Goal: Task Accomplishment & Management: Manage account settings

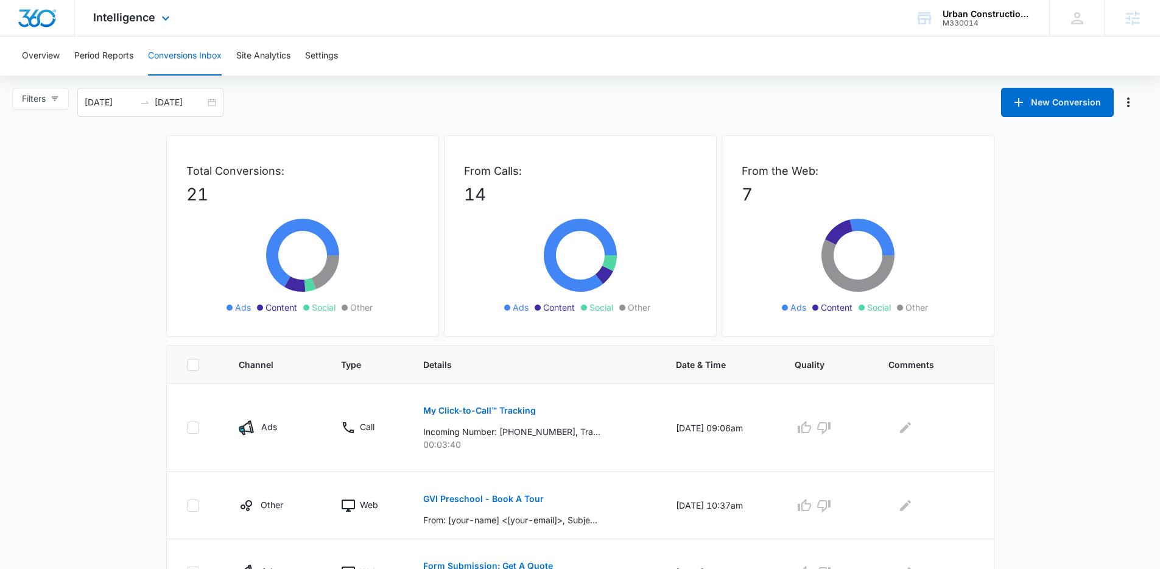
click at [800, 24] on div "Intelligence Apps Reputation Websites Forms CRM Email Social Shop Payments POS …" at bounding box center [580, 18] width 1160 height 37
click at [622, 55] on div "Overview Period Reports Conversions Inbox Site Analytics Settings" at bounding box center [580, 56] width 1131 height 39
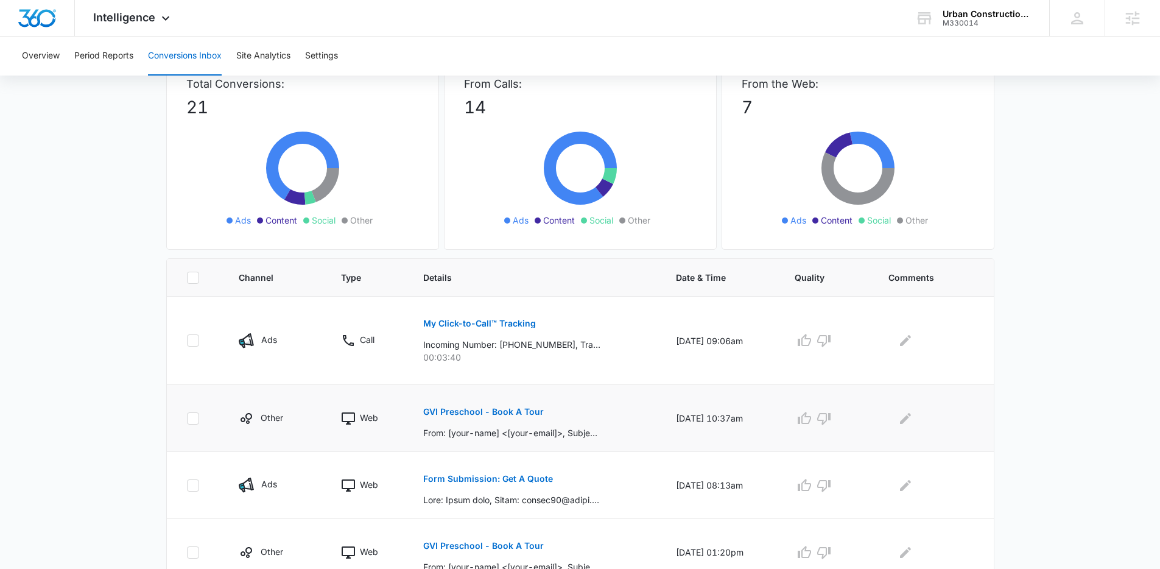
scroll to position [234, 0]
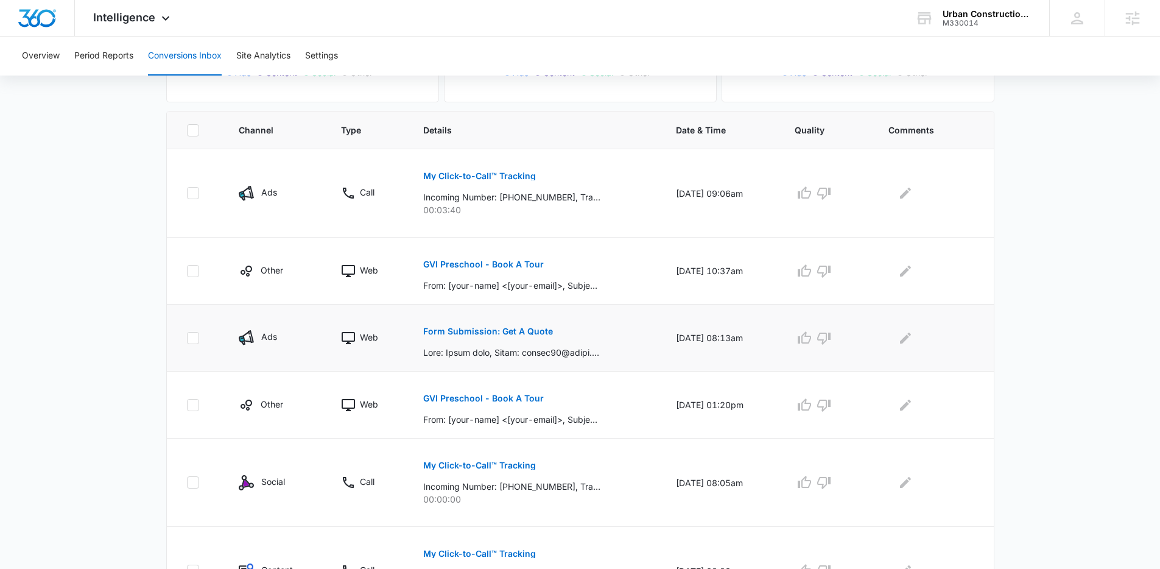
click at [491, 337] on button "Form Submission: Get A Quote" at bounding box center [488, 331] width 130 height 29
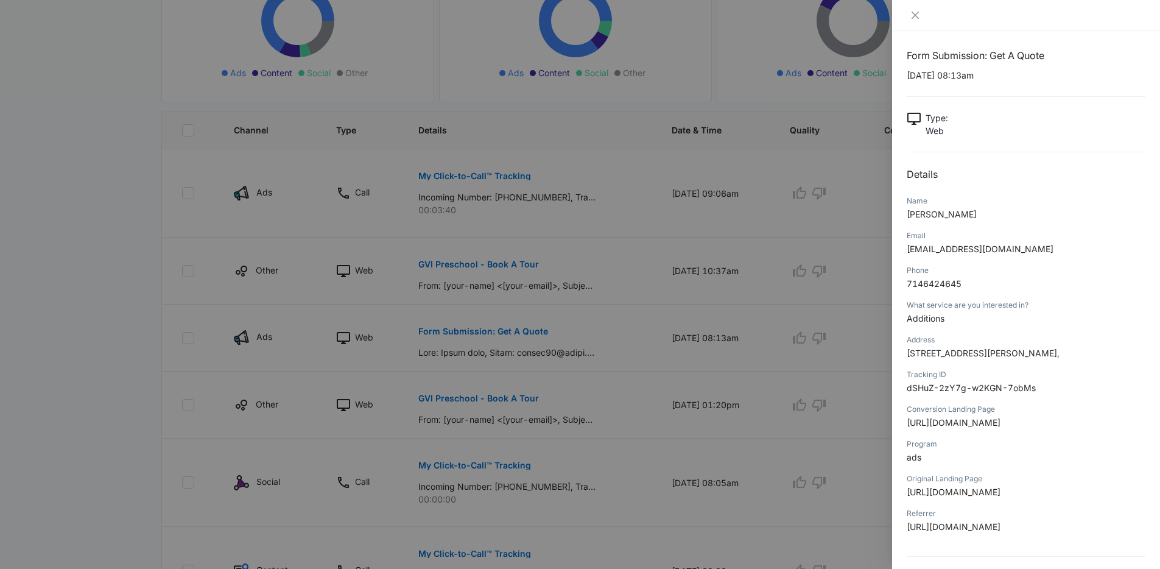
scroll to position [0, 0]
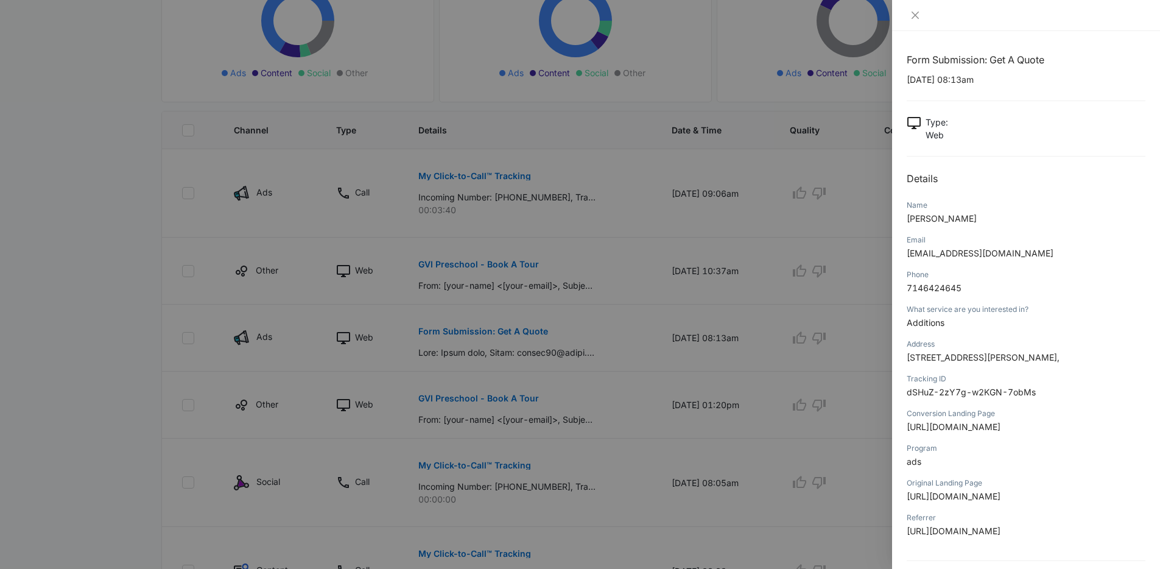
click at [423, 185] on div at bounding box center [580, 284] width 1160 height 569
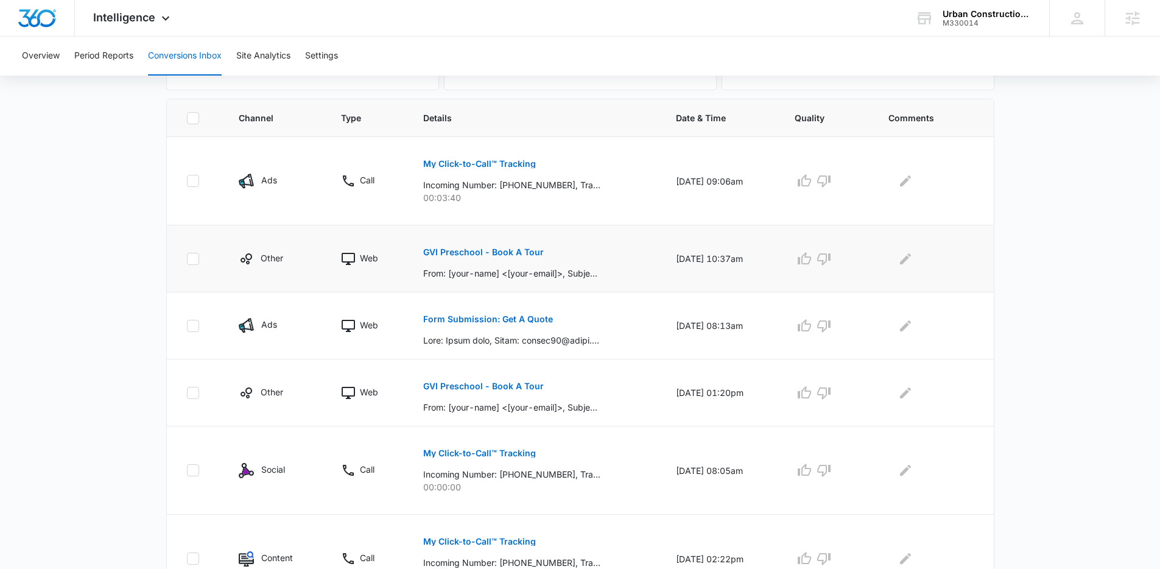
scroll to position [262, 0]
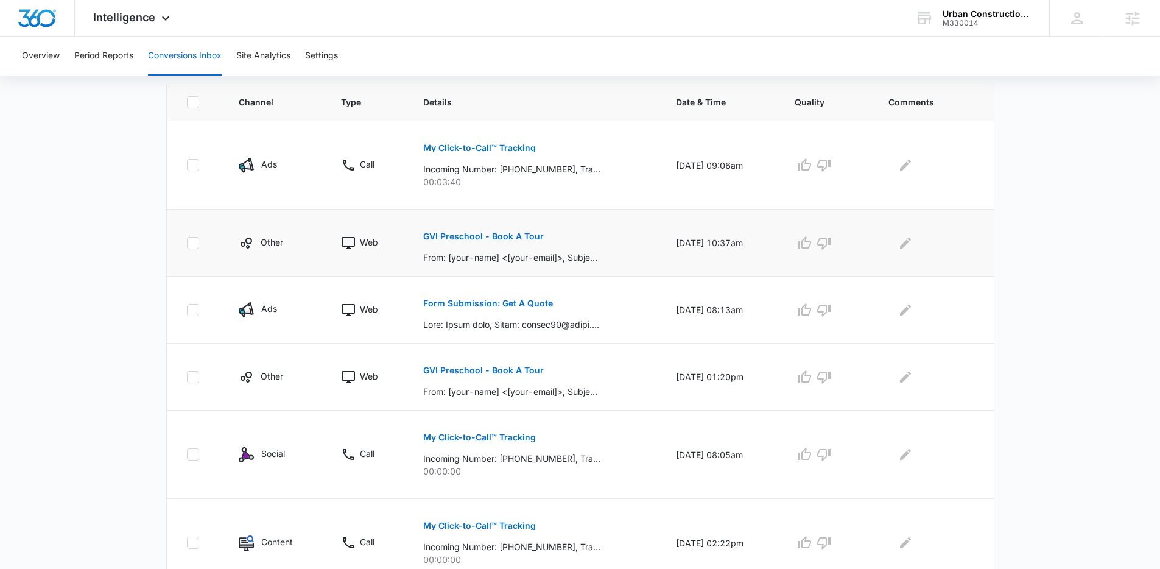
click at [192, 241] on icon at bounding box center [193, 242] width 11 height 11
click at [187, 242] on input "checkbox" at bounding box center [186, 242] width 1 height 1
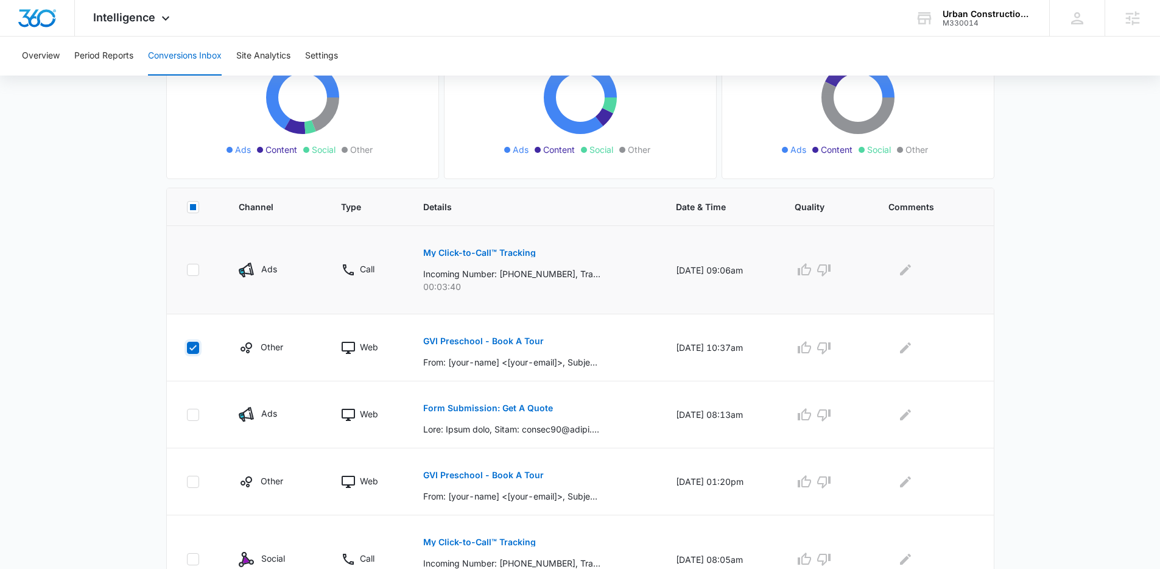
scroll to position [236, 0]
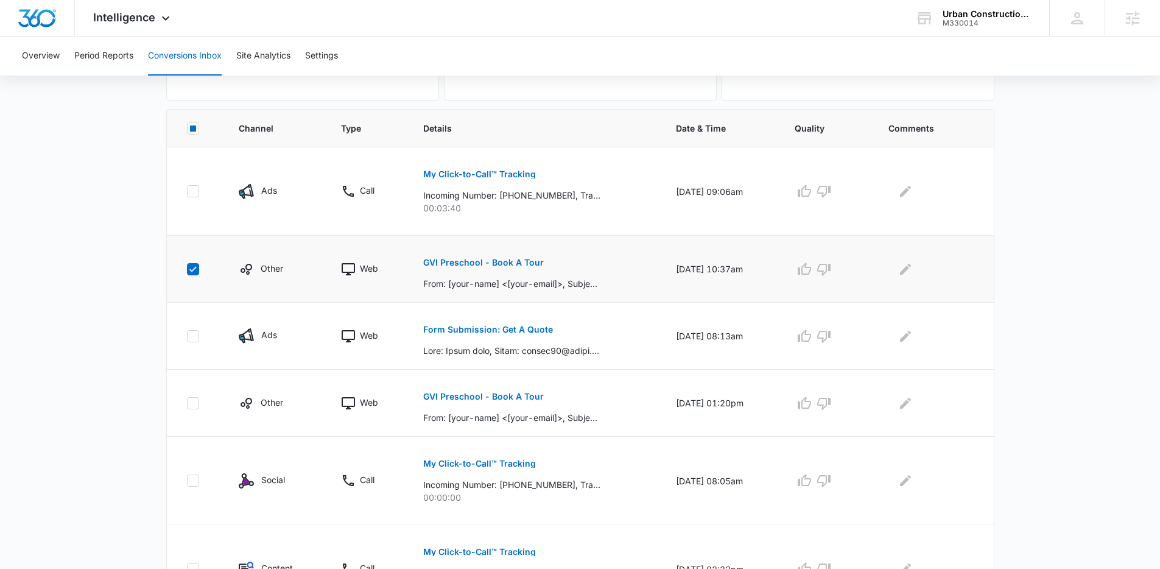
click at [192, 268] on icon at bounding box center [193, 269] width 11 height 11
click at [187, 269] on input "checkbox" at bounding box center [186, 269] width 1 height 1
click at [142, 264] on main "Filters 08/09/2025 09/08/2025 New Conversion Total Conversions: 21 Ads Content …" at bounding box center [580, 385] width 1160 height 1068
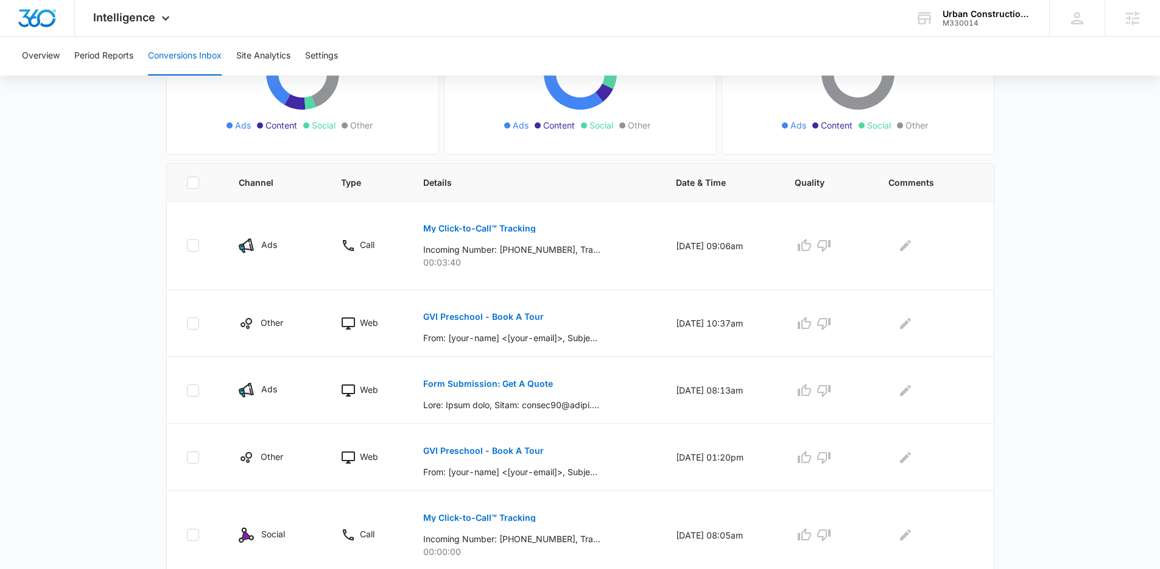
scroll to position [128, 0]
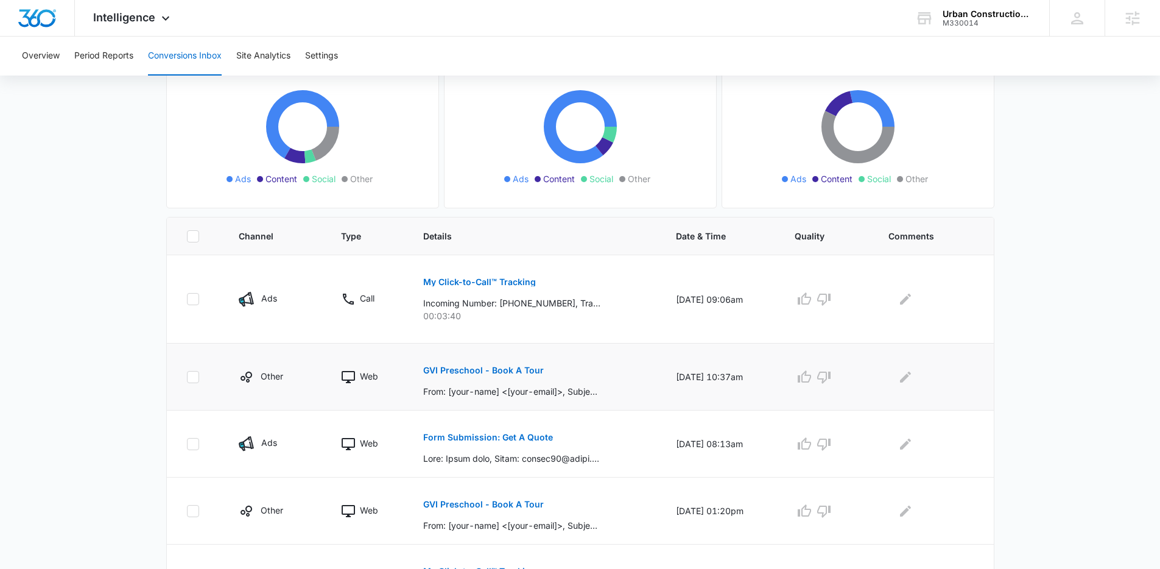
click at [197, 375] on icon at bounding box center [193, 376] width 11 height 11
click at [187, 376] on input "checkbox" at bounding box center [186, 376] width 1 height 1
checkbox input "true"
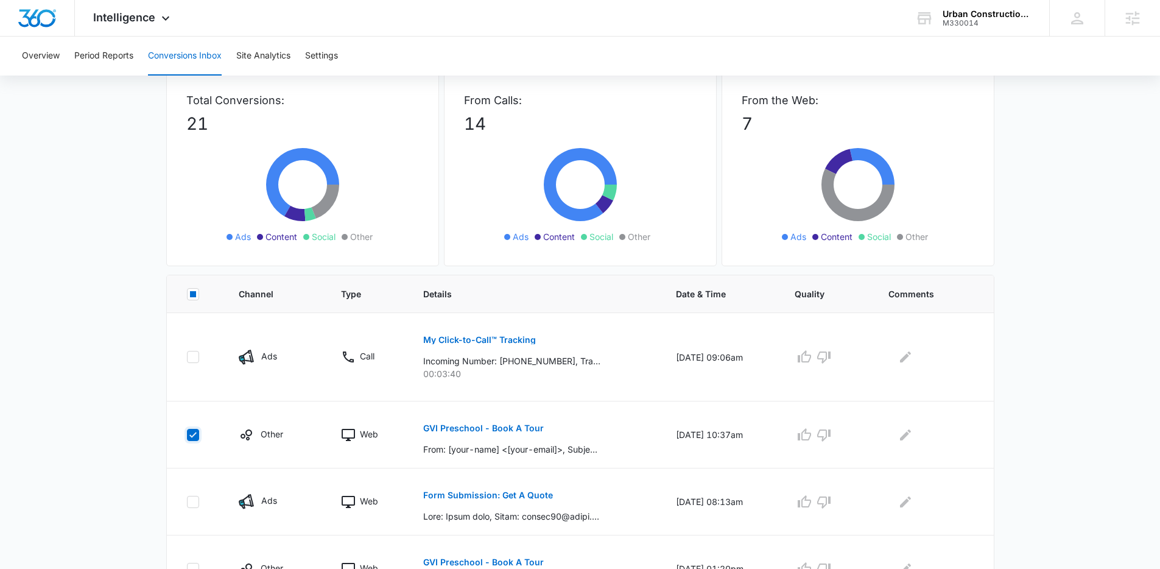
scroll to position [0, 0]
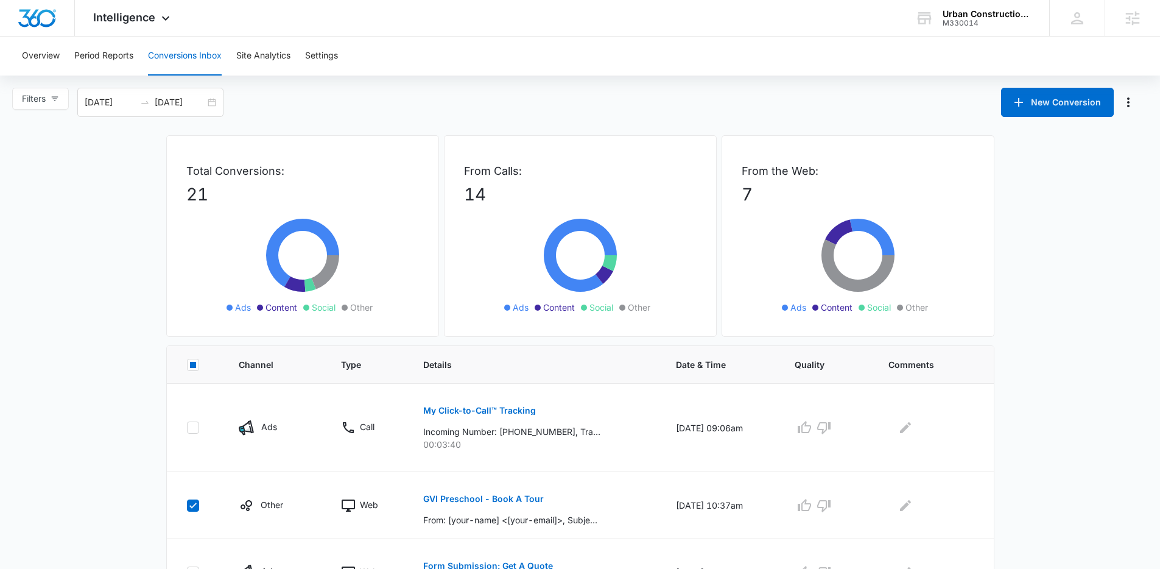
click at [194, 365] on rect at bounding box center [193, 365] width 6 height 6
click at [187, 365] on input "checkbox" at bounding box center [186, 364] width 1 height 1
checkbox input "true"
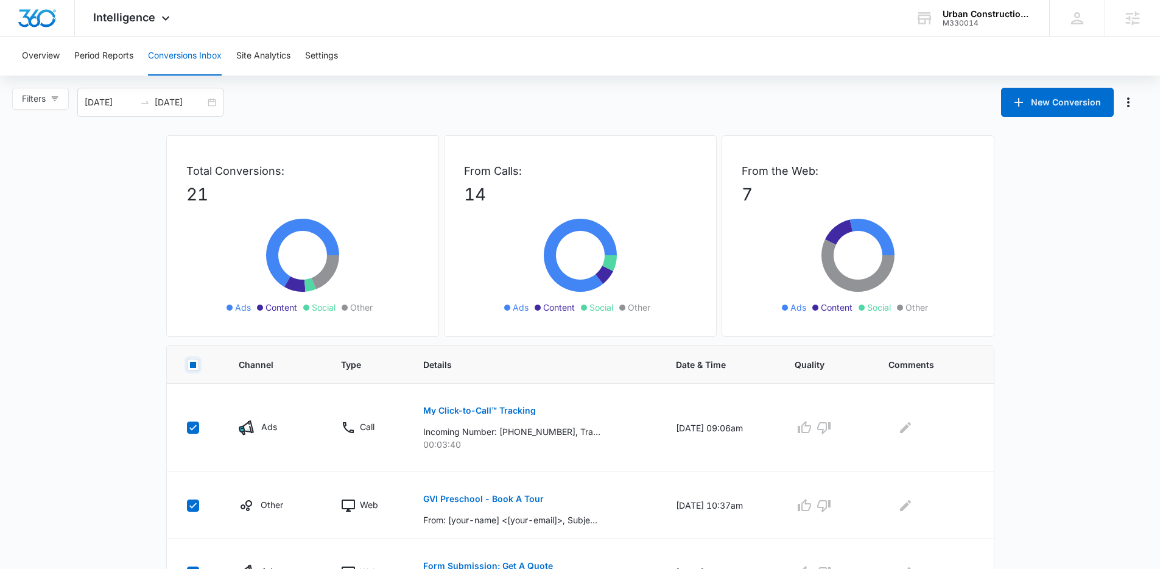
checkbox input "true"
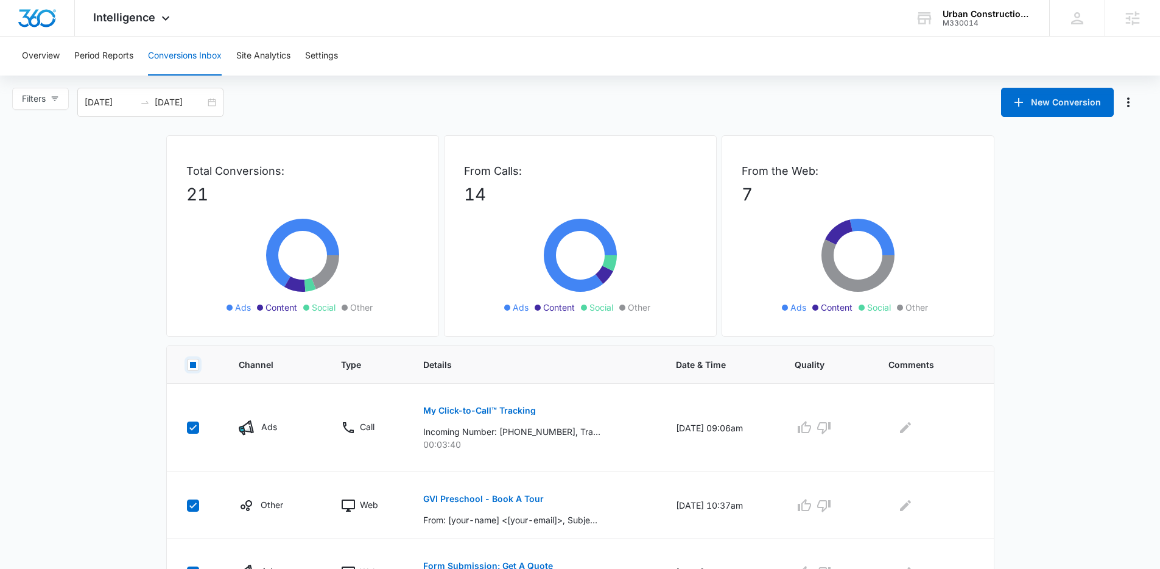
checkbox input "true"
click at [194, 365] on icon at bounding box center [193, 364] width 11 height 11
click at [187, 365] on input "checkbox" at bounding box center [186, 364] width 1 height 1
checkbox input "false"
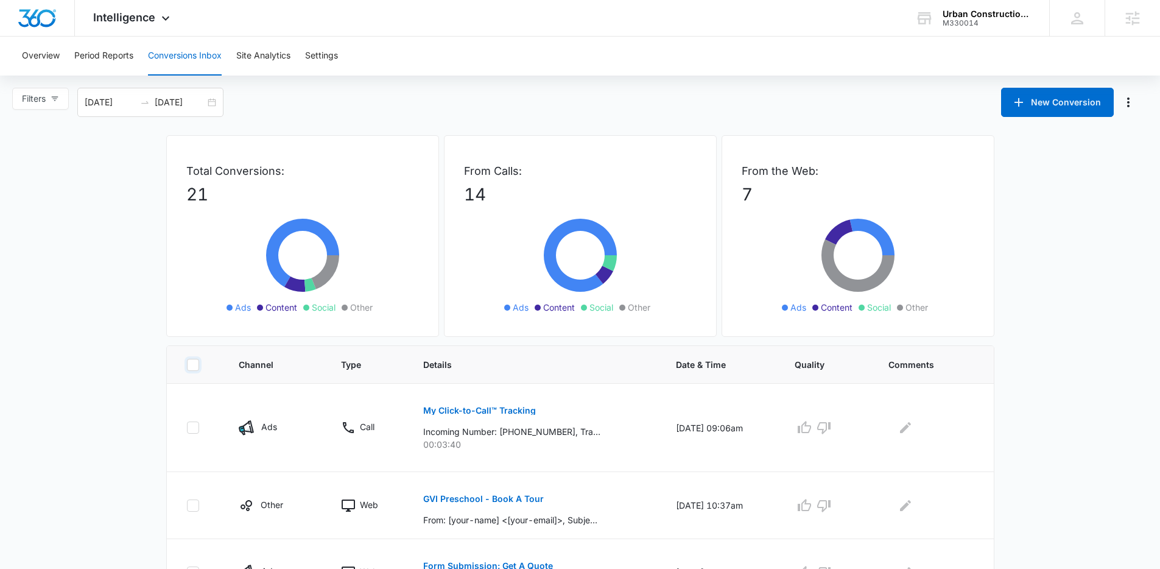
checkbox input "false"
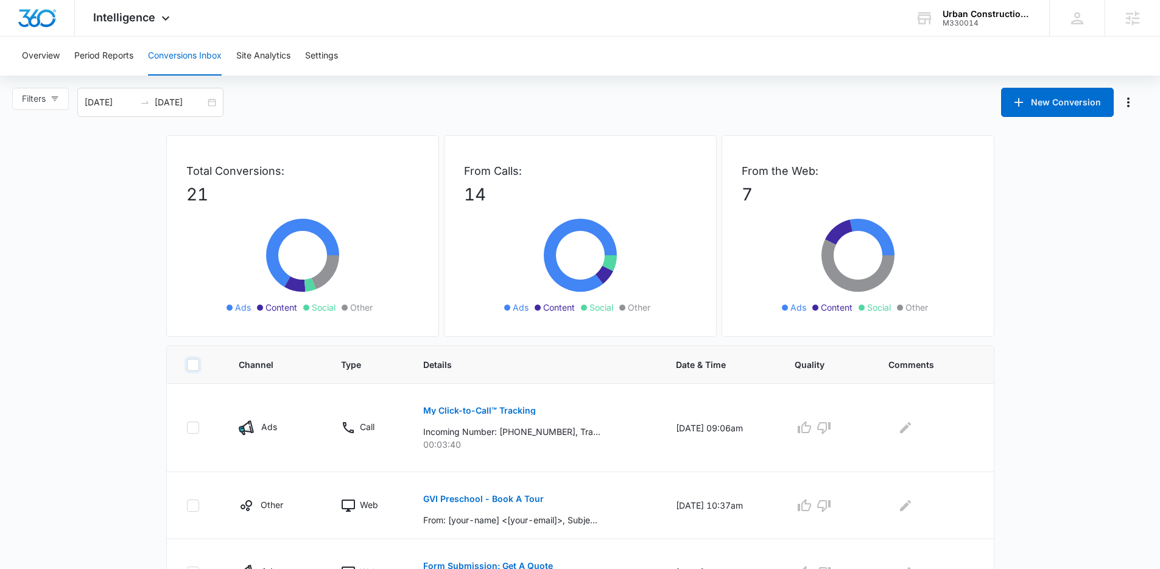
checkbox input "false"
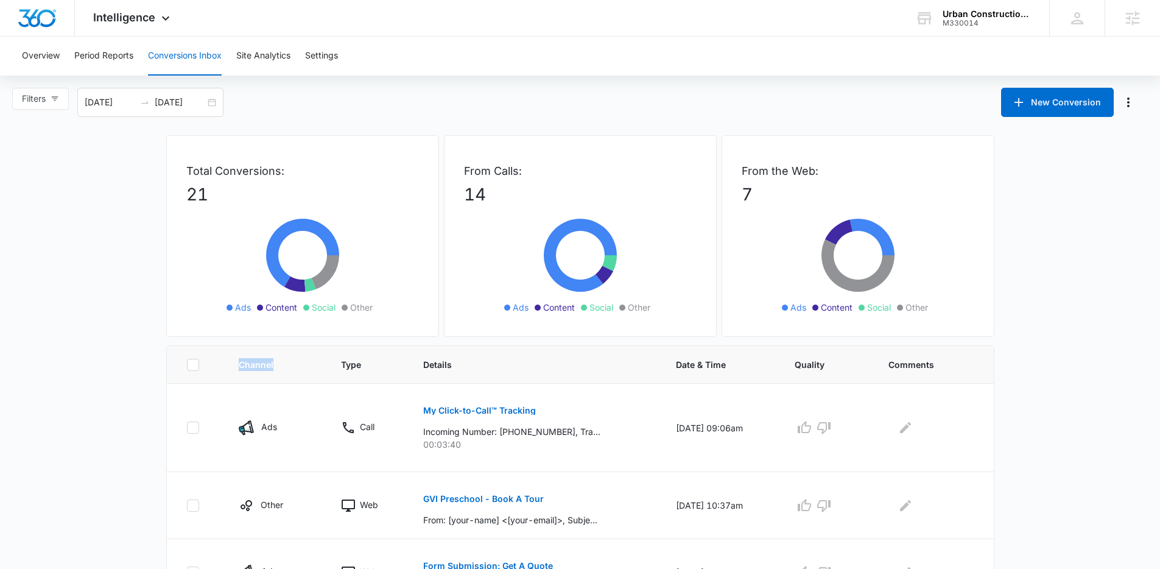
click at [194, 365] on icon at bounding box center [193, 364] width 11 height 11
click at [187, 365] on input "checkbox" at bounding box center [186, 364] width 1 height 1
checkbox input "true"
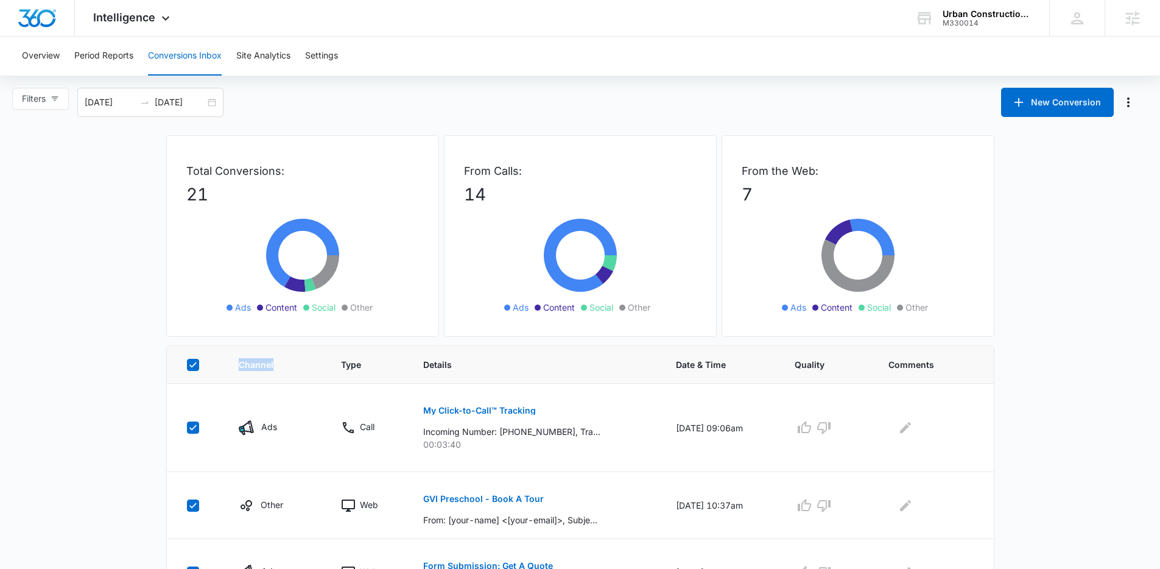
checkbox input "true"
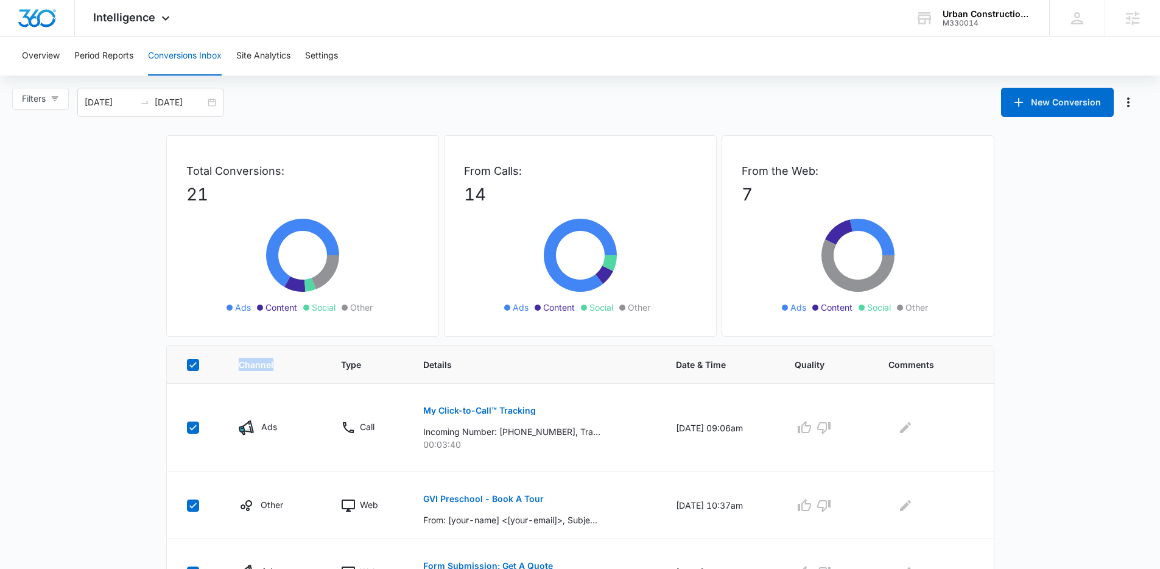
checkbox input "true"
click at [194, 365] on icon at bounding box center [193, 364] width 11 height 11
click at [187, 365] on input "checkbox" at bounding box center [186, 364] width 1 height 1
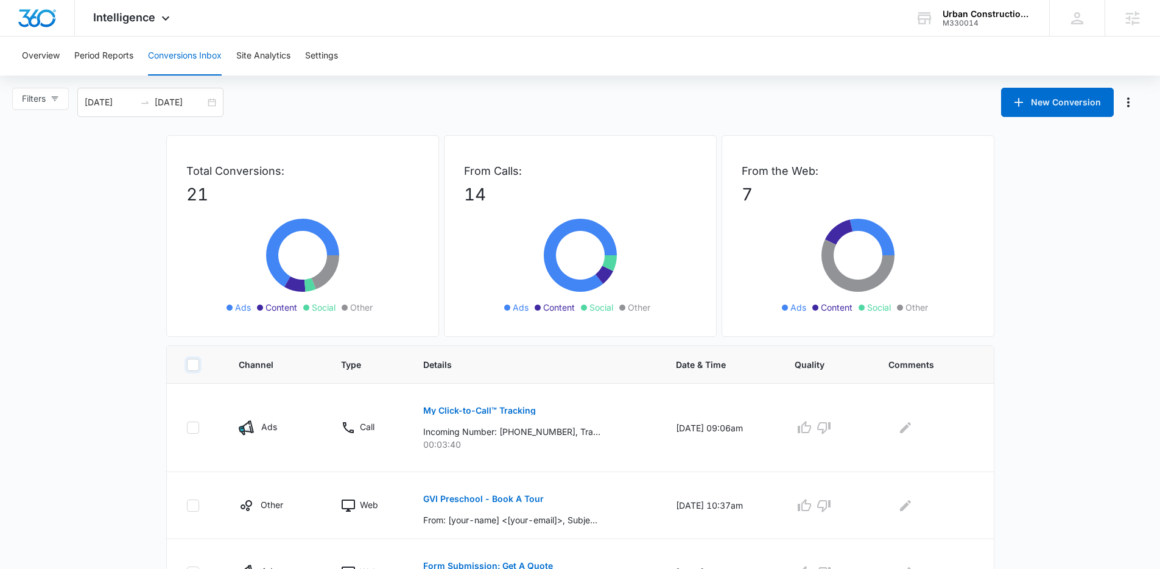
checkbox input "false"
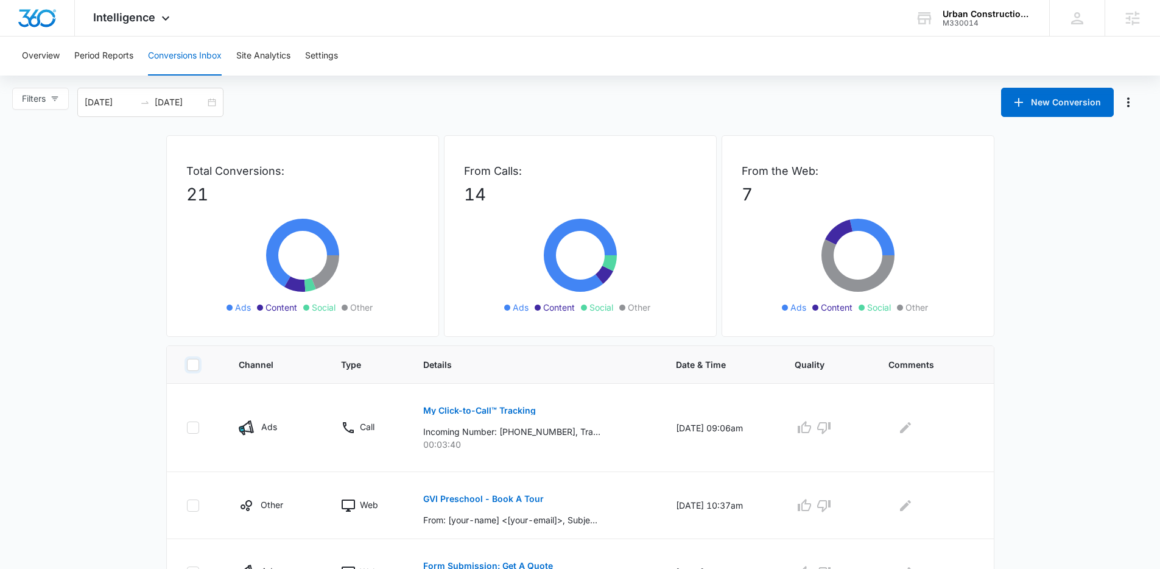
checkbox input "false"
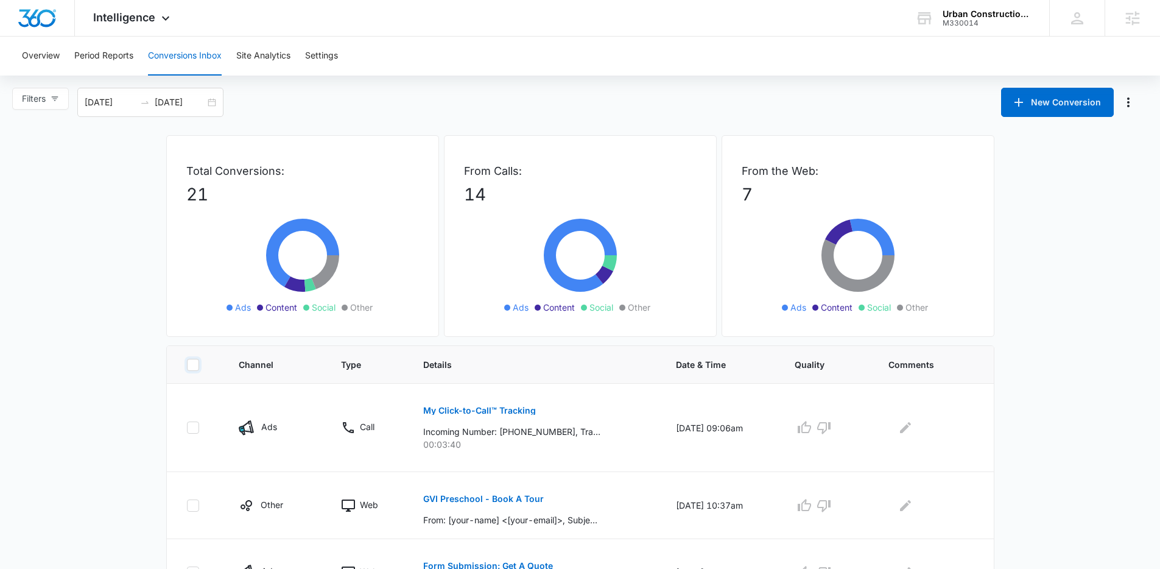
checkbox input "false"
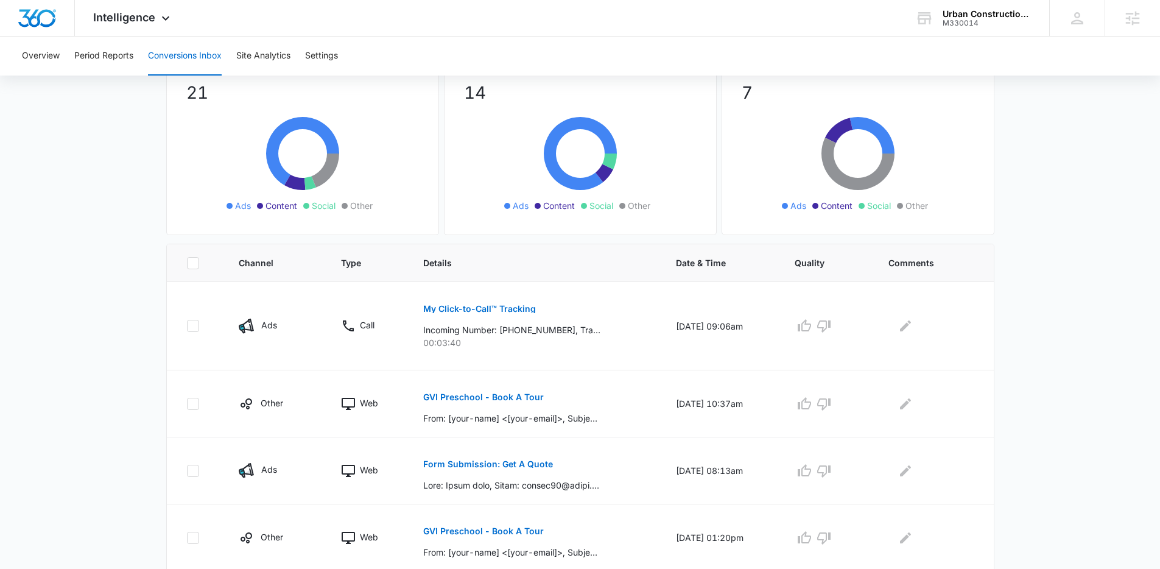
scroll to position [227, 0]
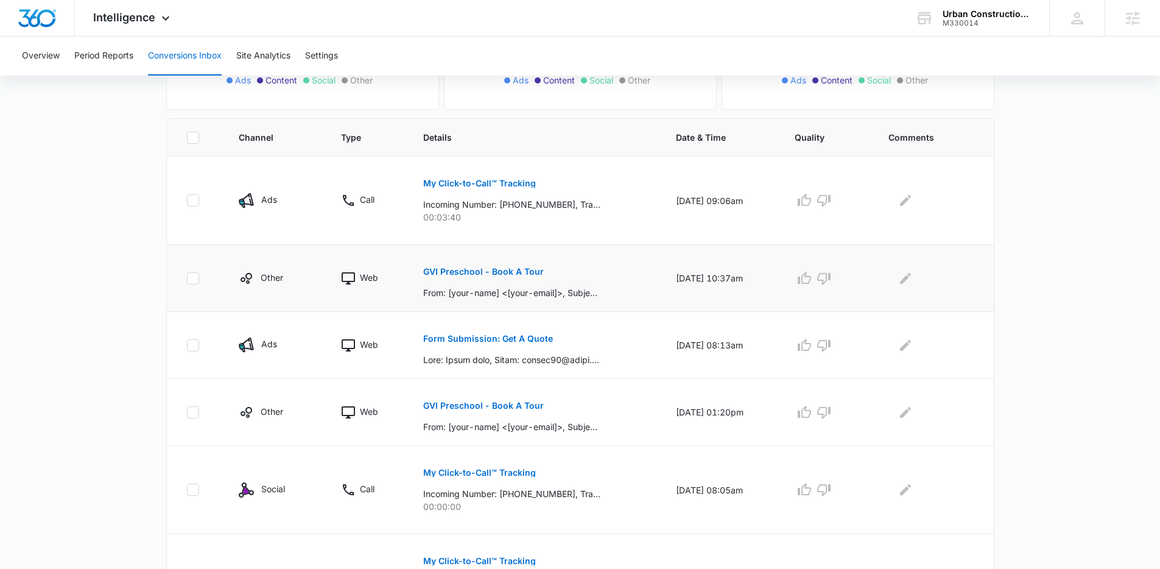
click at [193, 273] on icon at bounding box center [193, 278] width 11 height 11
click at [187, 278] on input "checkbox" at bounding box center [186, 278] width 1 height 1
click at [191, 280] on icon at bounding box center [192, 277] width 7 height 5
click at [187, 278] on input "checkbox" at bounding box center [186, 278] width 1 height 1
checkbox input "false"
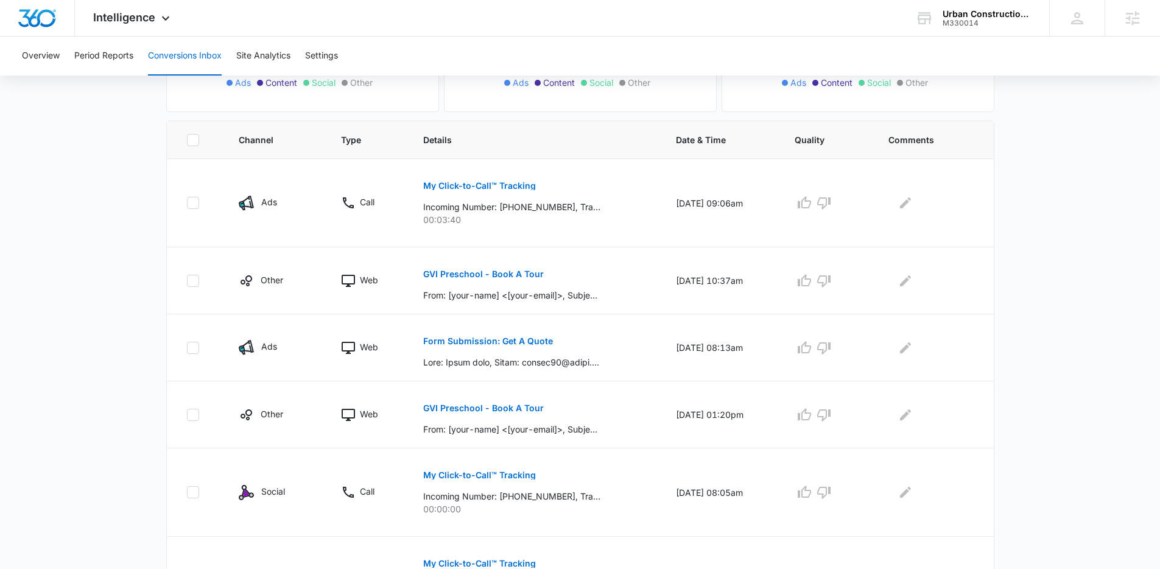
click at [155, 283] on div "Total Conversions: 21 Ads Content Social Other From Calls: 14 Ads Content Socia…" at bounding box center [580, 420] width 853 height 1020
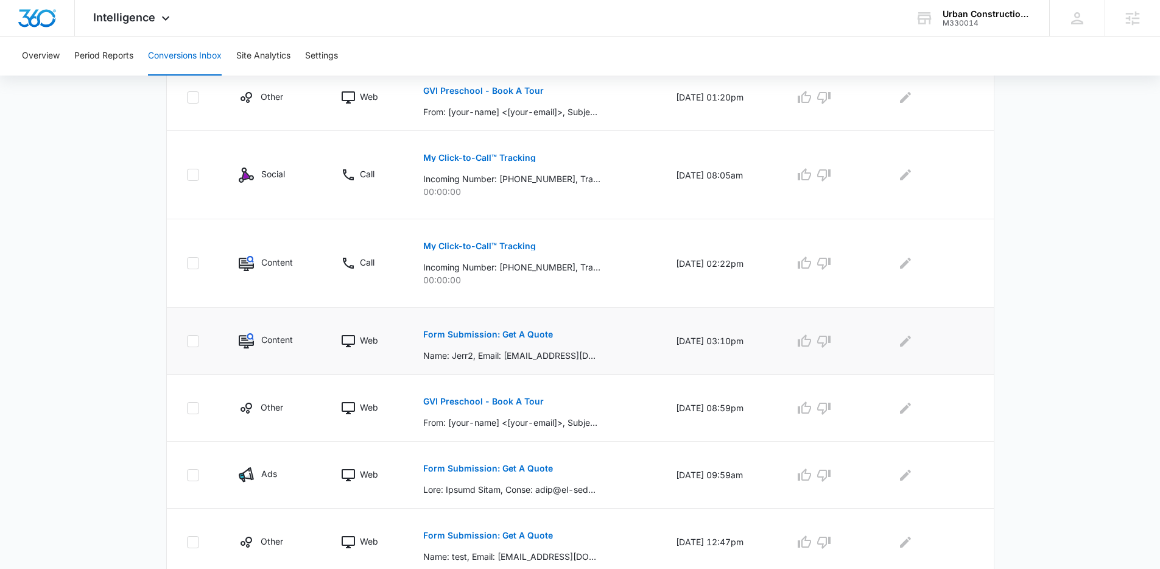
scroll to position [586, 0]
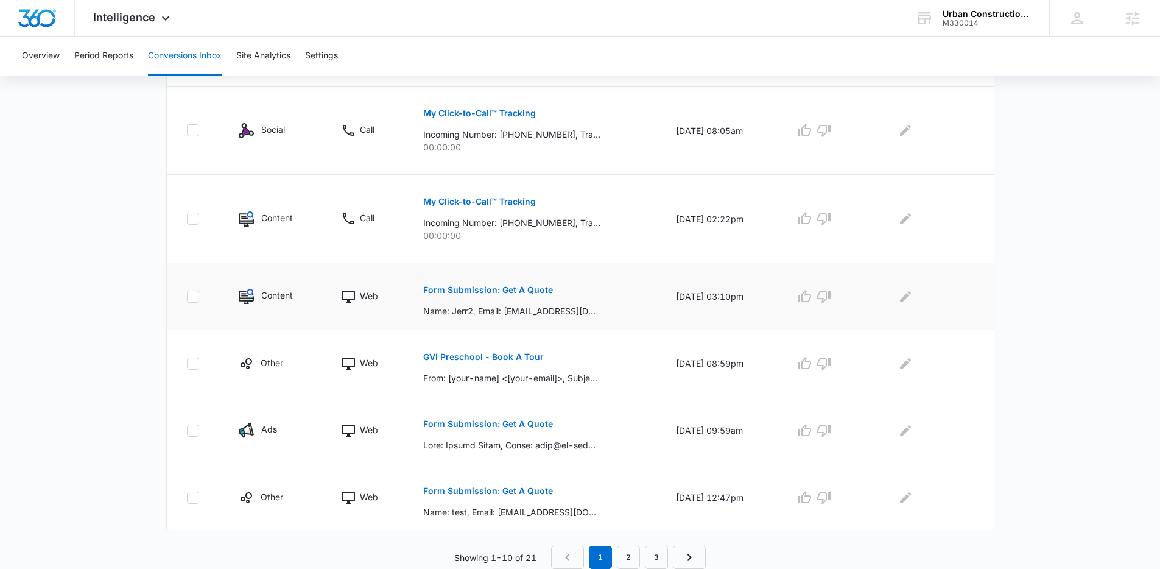
click at [498, 288] on p "Form Submission: Get A Quote" at bounding box center [488, 290] width 130 height 9
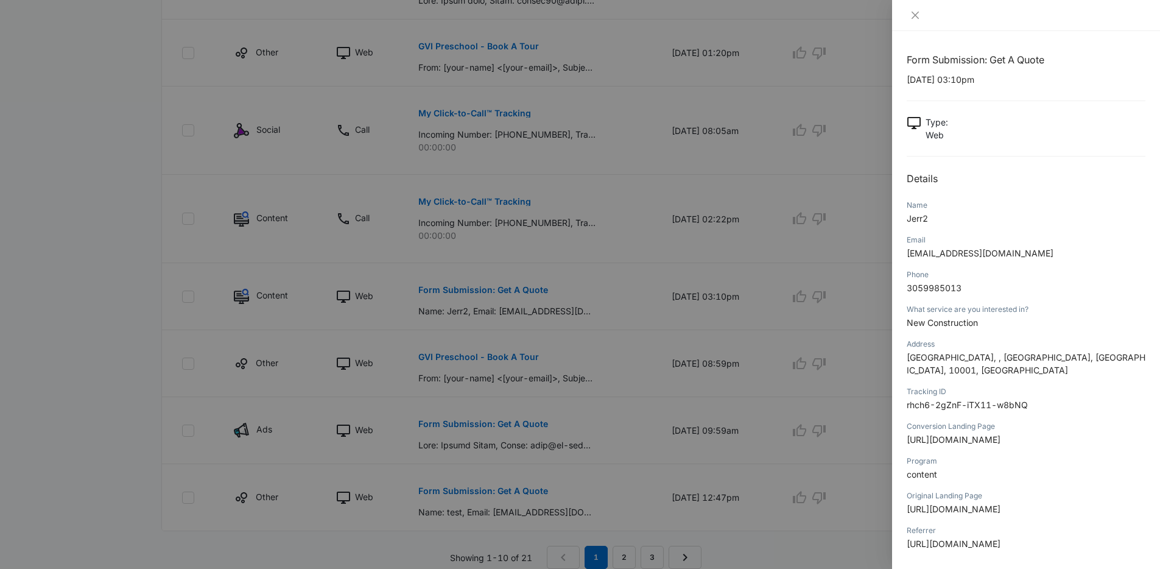
click at [481, 310] on div at bounding box center [580, 284] width 1160 height 569
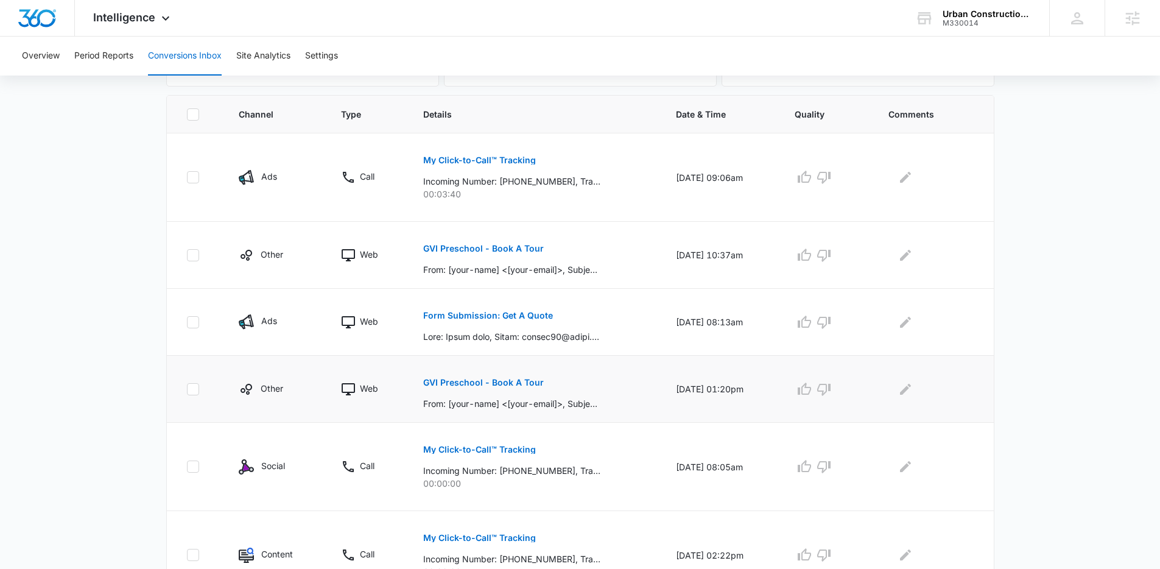
scroll to position [348, 0]
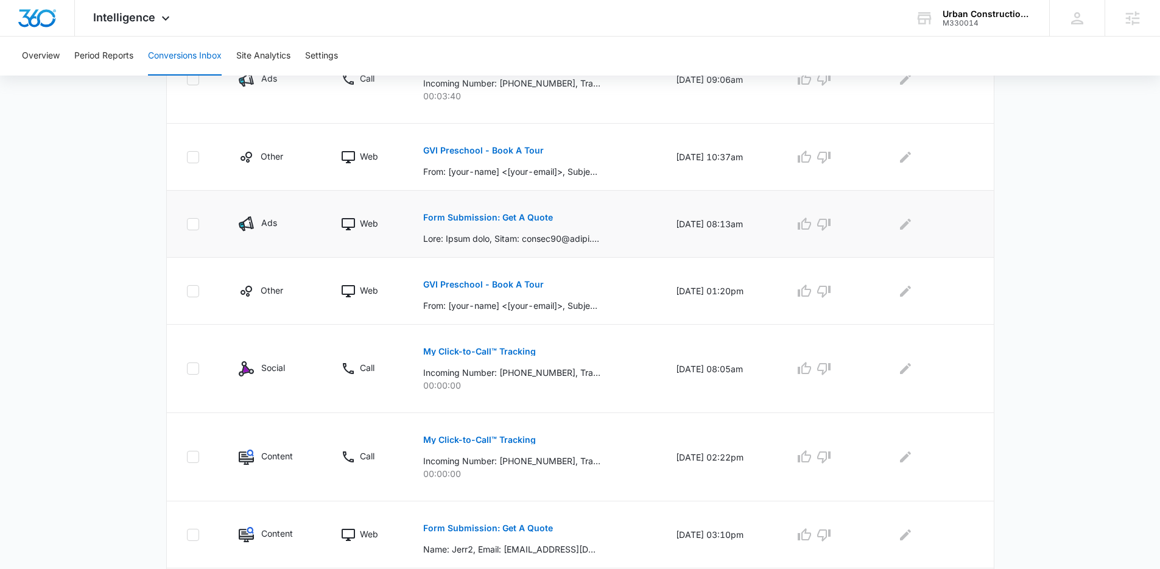
click at [489, 222] on button "Form Submission: Get A Quote" at bounding box center [488, 217] width 130 height 29
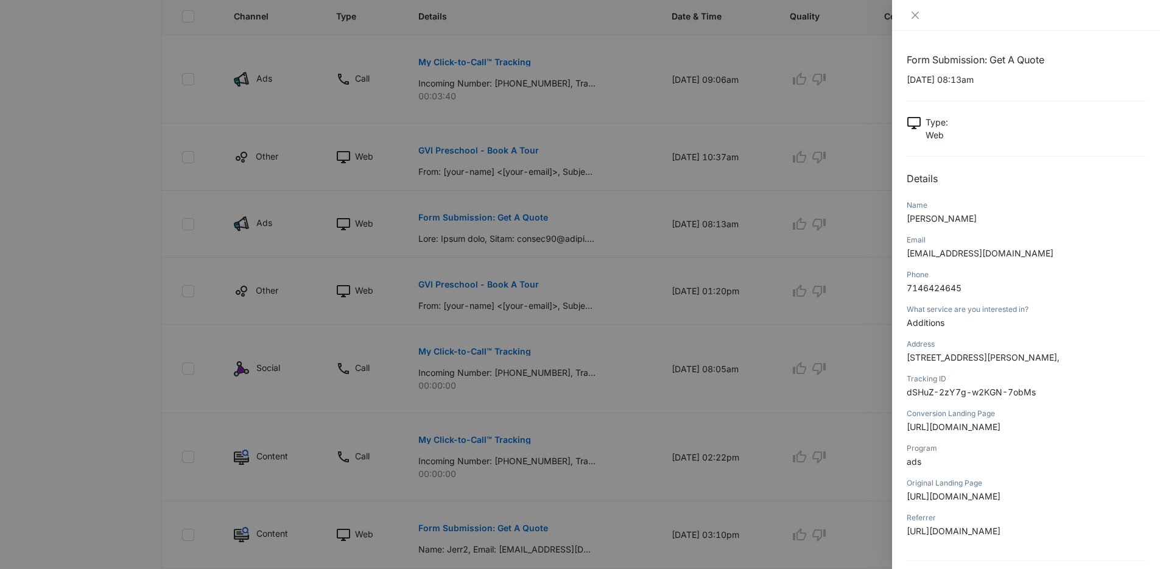
drag, startPoint x: 904, startPoint y: 219, endPoint x: 1107, endPoint y: 538, distance: 377.6
click at [1107, 538] on div "Form Submission: Get A Quote 09/02/2025 at 08:13am Type : Web Details Name Quye…" at bounding box center [1026, 300] width 268 height 538
click at [1104, 433] on p "https://urbanconstructionds.com/additions?utm_medium=paid&utm_source=facebook&u…" at bounding box center [1026, 426] width 239 height 13
click at [582, 243] on div at bounding box center [580, 284] width 1160 height 569
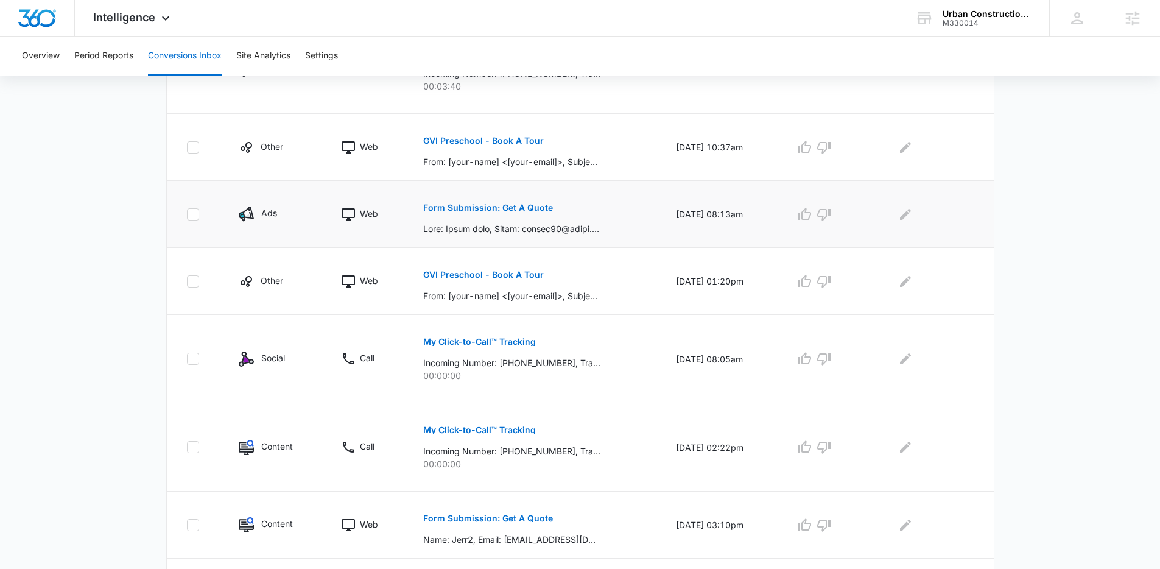
scroll to position [359, 0]
drag, startPoint x: 596, startPoint y: 233, endPoint x: 398, endPoint y: 196, distance: 201.4
click at [398, 196] on tr "Ads Web Form Submission: Get A Quote 09/02/25 at 08:13am" at bounding box center [580, 213] width 827 height 67
click at [398, 196] on td "Web" at bounding box center [367, 213] width 82 height 67
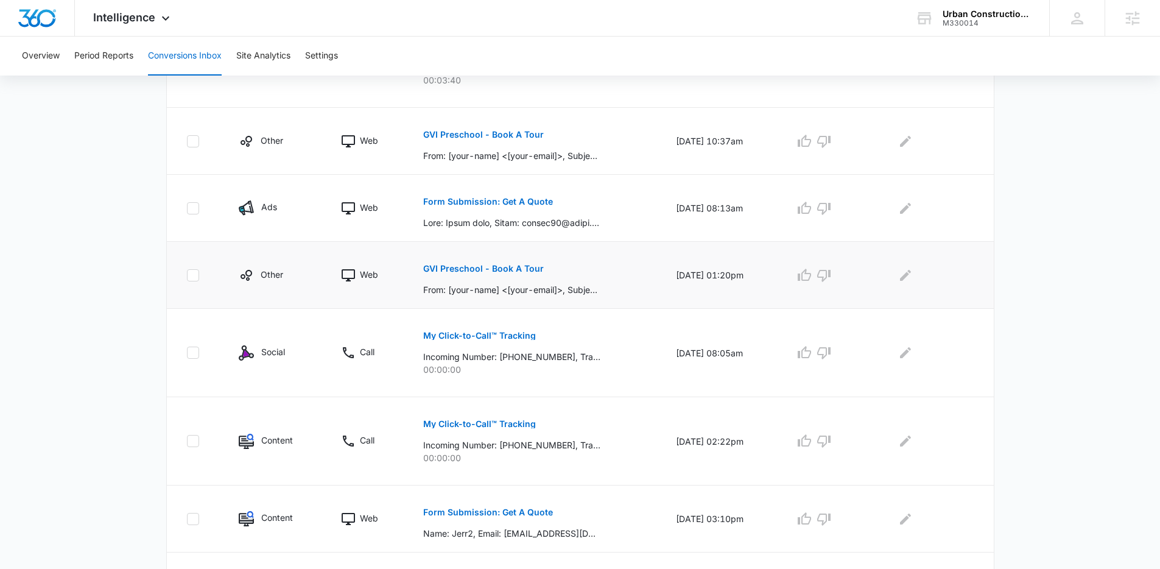
scroll to position [357, 0]
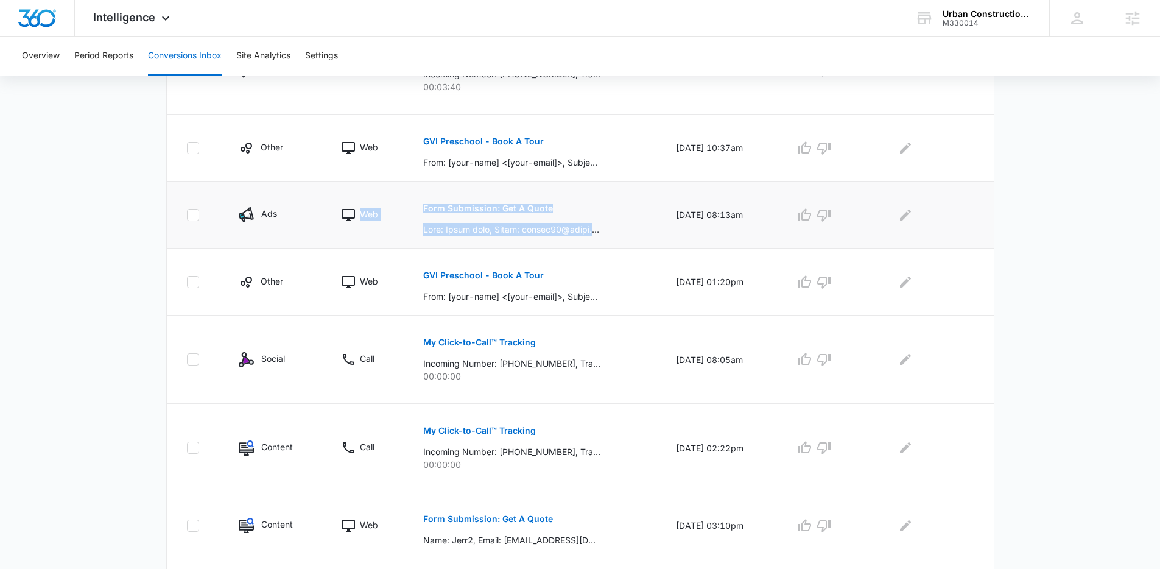
drag, startPoint x: 601, startPoint y: 229, endPoint x: 388, endPoint y: 203, distance: 214.7
click at [388, 203] on tr "Ads Web Form Submission: Get A Quote 09/02/25 at 08:13am" at bounding box center [580, 214] width 827 height 67
click at [388, 203] on td "Web" at bounding box center [367, 214] width 82 height 67
drag, startPoint x: 380, startPoint y: 202, endPoint x: 621, endPoint y: 230, distance: 242.2
click at [621, 230] on tr "Ads Web Form Submission: Get A Quote 09/02/25 at 08:13am" at bounding box center [580, 214] width 827 height 67
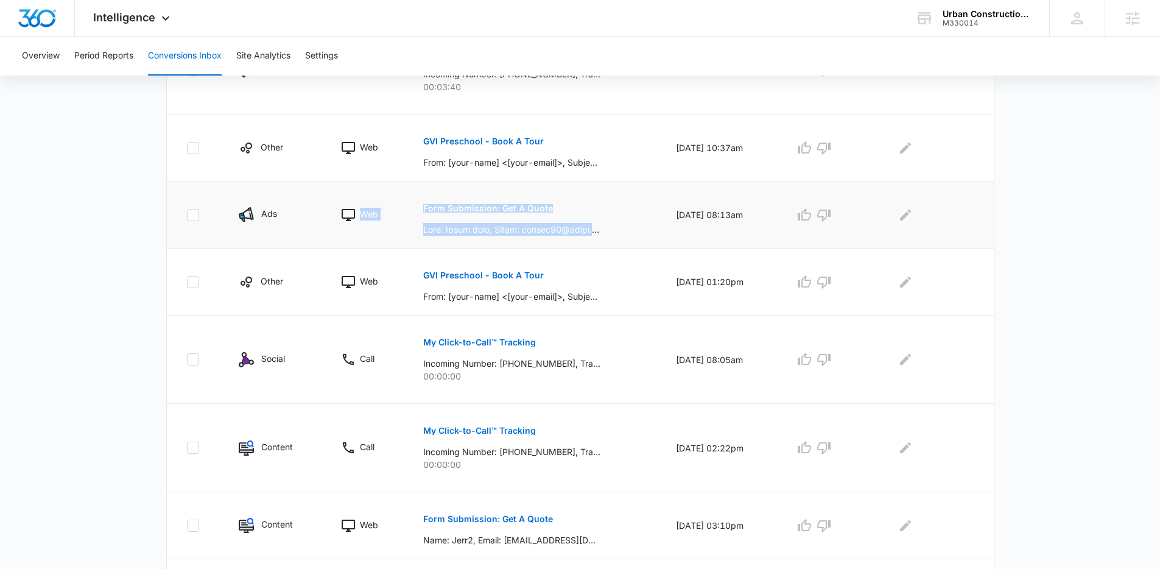
click at [621, 230] on div "Form Submission: Get A Quote" at bounding box center [534, 215] width 223 height 42
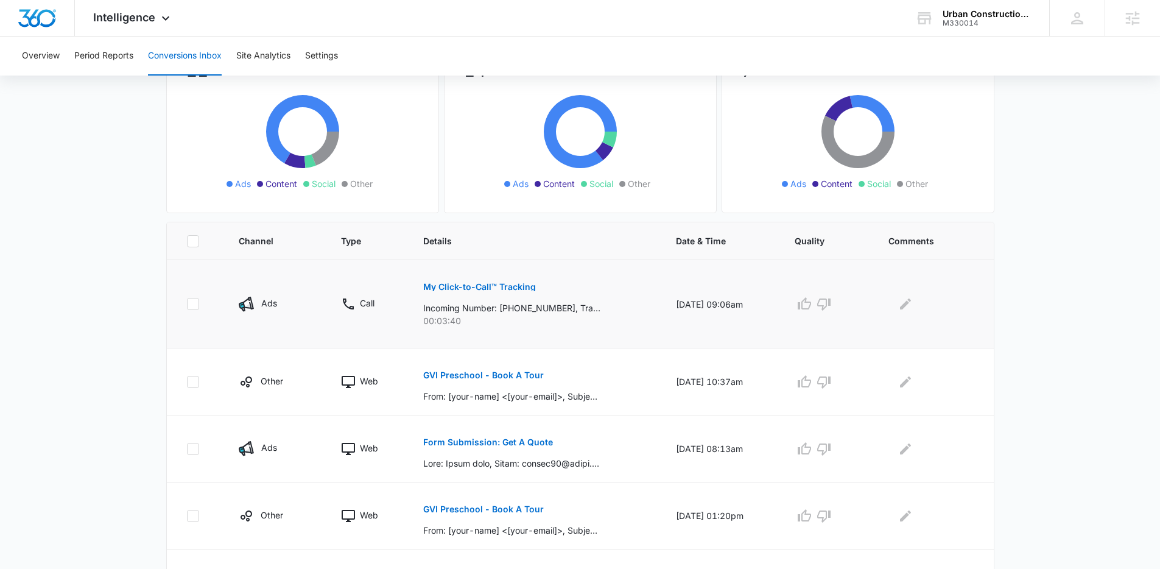
scroll to position [0, 0]
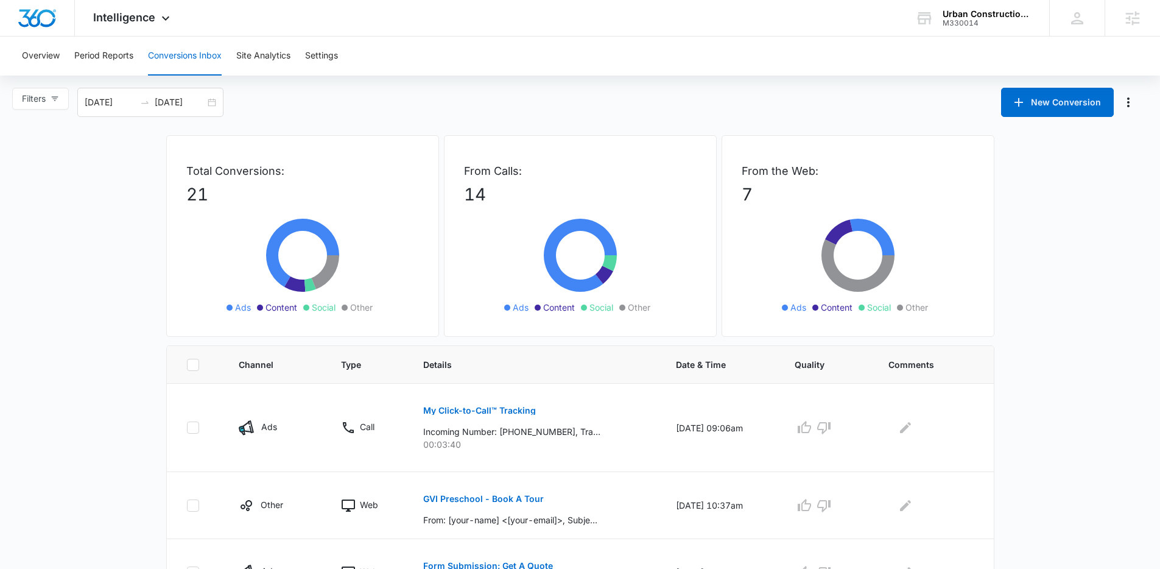
click at [800, 49] on div "Overview Period Reports Conversions Inbox Site Analytics Settings" at bounding box center [580, 56] width 1131 height 39
click at [582, 27] on div "Intelligence Apps Reputation Websites Forms CRM Email Social Shop Payments POS …" at bounding box center [580, 18] width 1160 height 37
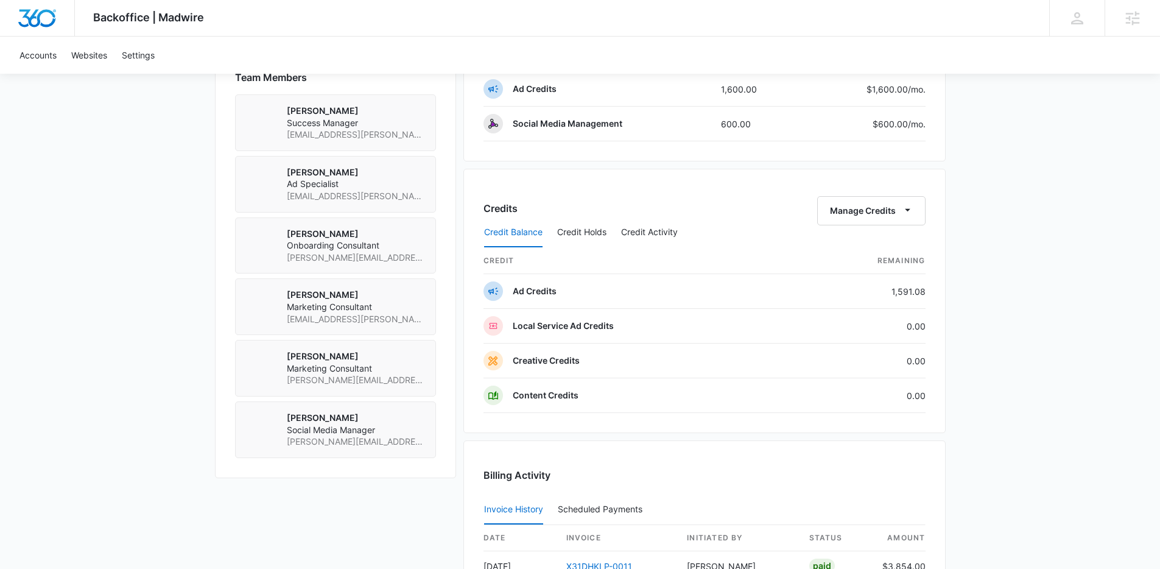
scroll to position [907, 0]
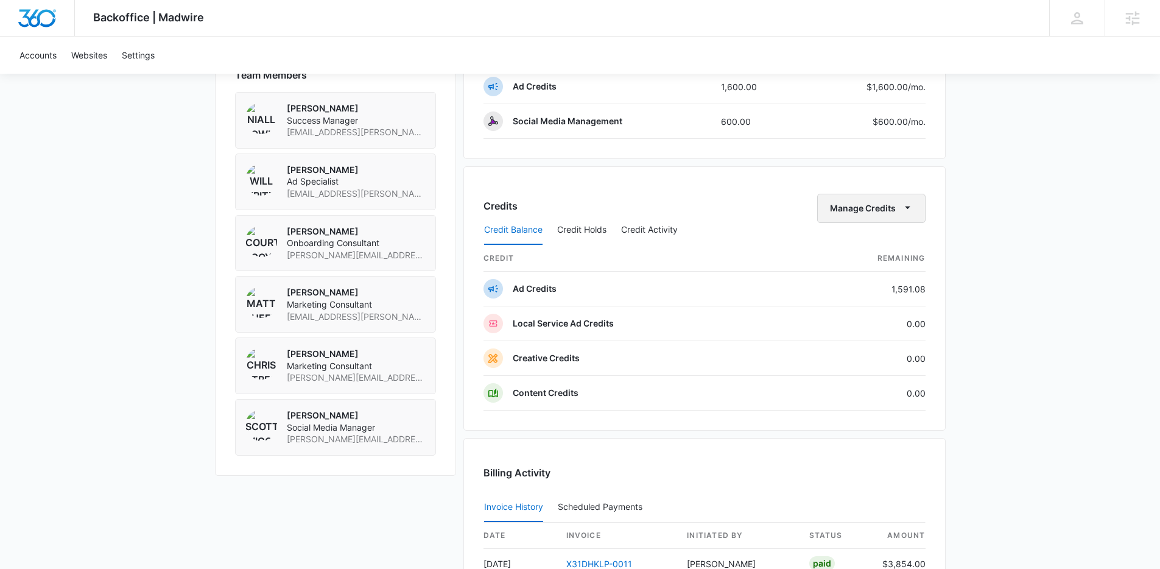
click at [870, 213] on button "Manage Credits" at bounding box center [871, 208] width 108 height 29
click at [854, 251] on div "Transfer Credits" at bounding box center [864, 247] width 64 height 9
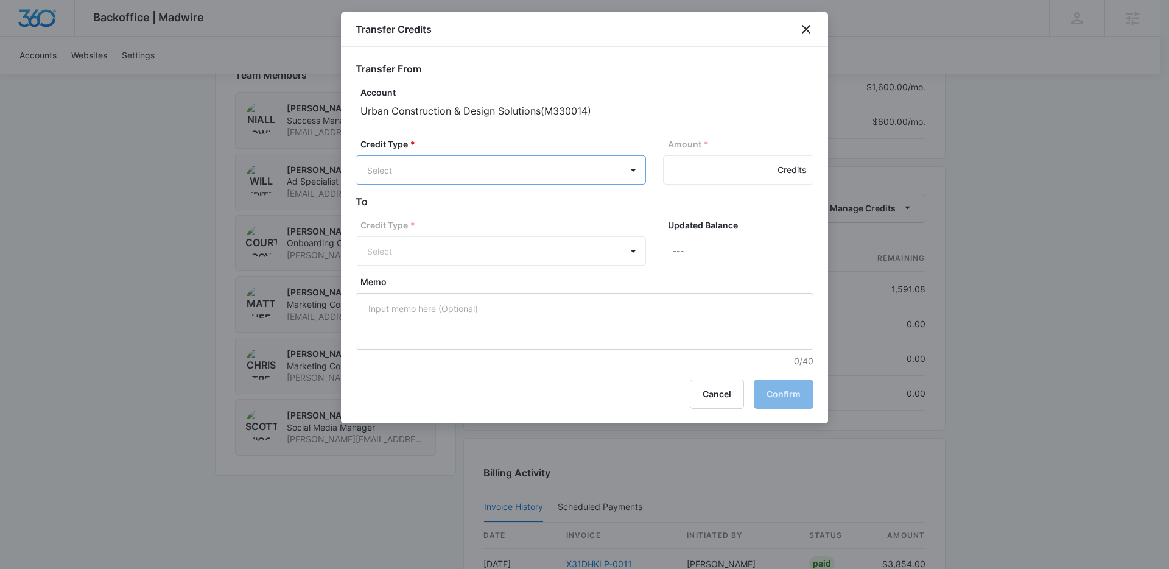
click at [494, 174] on body "Backoffice | Madwire Apps Settings NF Niall Fowler niall.fowler@madwire.com My …" at bounding box center [584, 27] width 1169 height 1868
click at [448, 216] on p "Ad Credits (1591.08 Credits)" at bounding box center [456, 216] width 114 height 13
click at [693, 168] on input "Amount *" at bounding box center [738, 169] width 150 height 29
type input "500"
click at [761, 205] on h2 "To" at bounding box center [585, 202] width 458 height 15
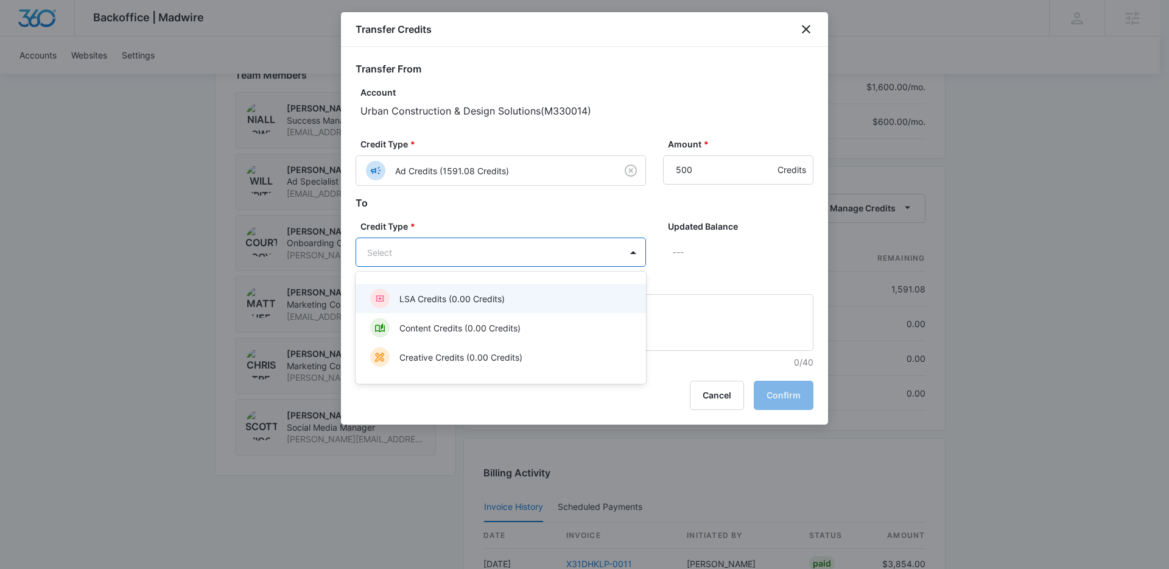
click at [522, 261] on body "Backoffice | Madwire Apps Settings NF Niall Fowler niall.fowler@madwire.com My …" at bounding box center [584, 27] width 1169 height 1868
click at [464, 296] on p "LSA Credits (0.00 Credits)" at bounding box center [451, 298] width 105 height 13
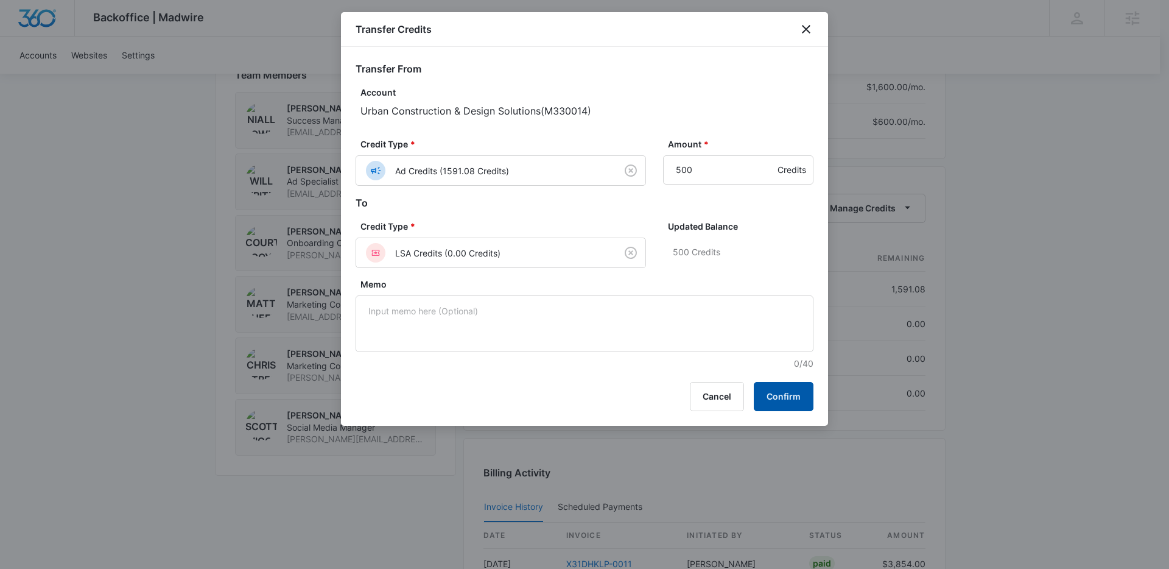
click at [783, 396] on button "Confirm" at bounding box center [784, 396] width 60 height 29
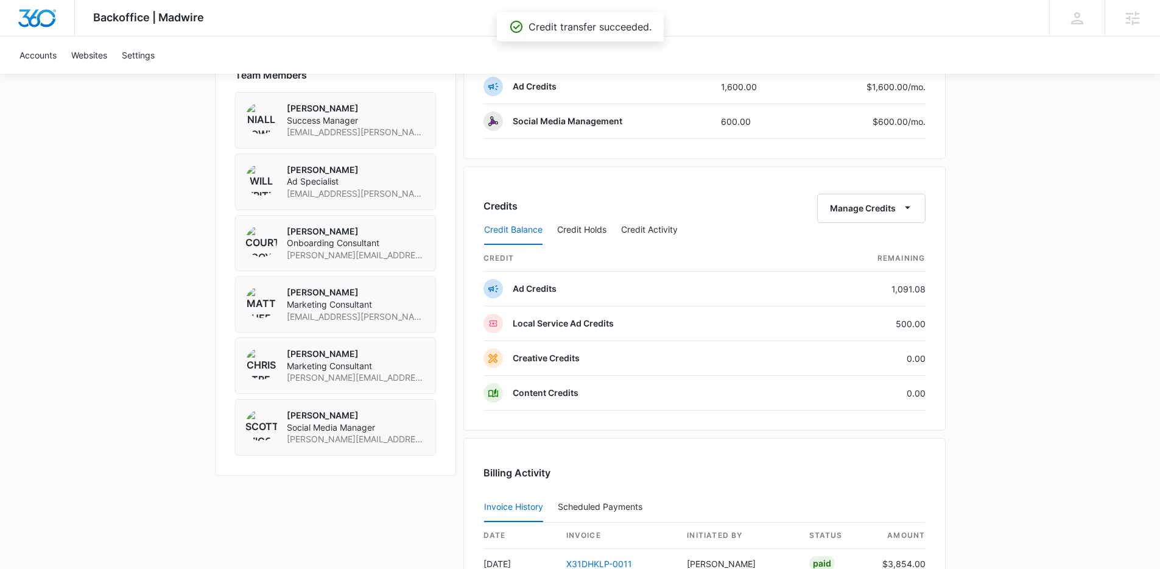
click at [749, 247] on th "credit" at bounding box center [640, 258] width 313 height 26
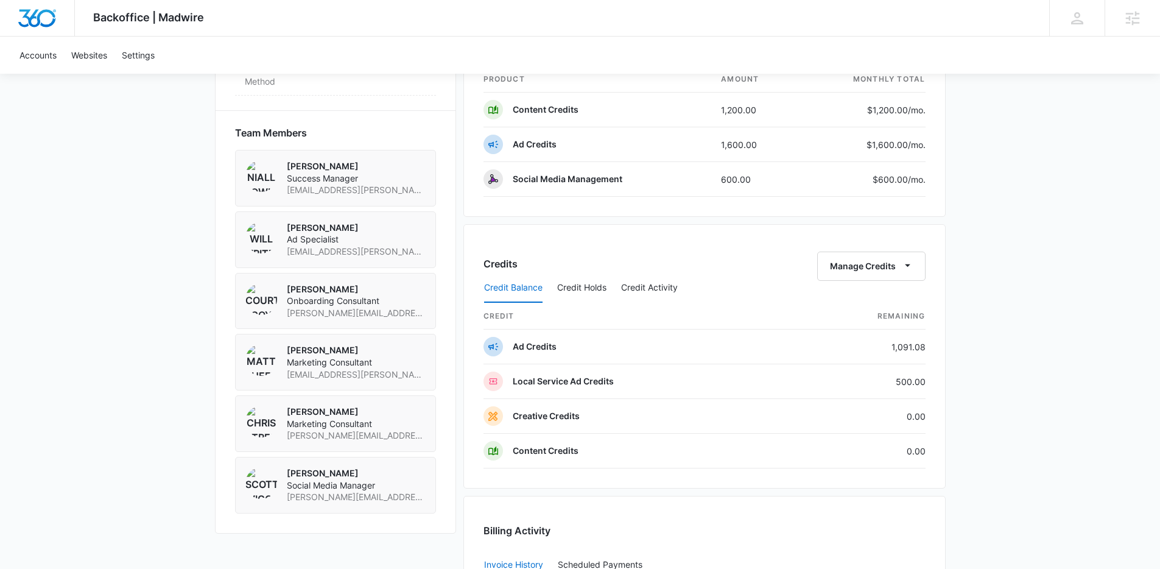
scroll to position [860, 0]
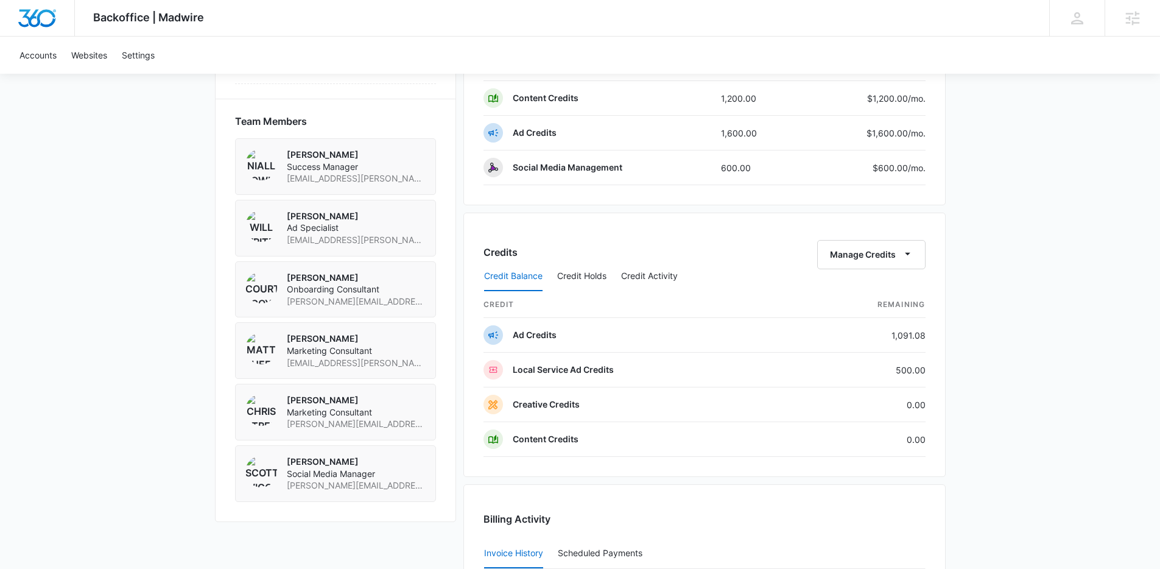
click at [738, 273] on div "Credit Balance Credit Holds Credit Activity" at bounding box center [705, 276] width 442 height 30
click at [728, 270] on div "Credit Balance Credit Holds Credit Activity" at bounding box center [705, 276] width 442 height 30
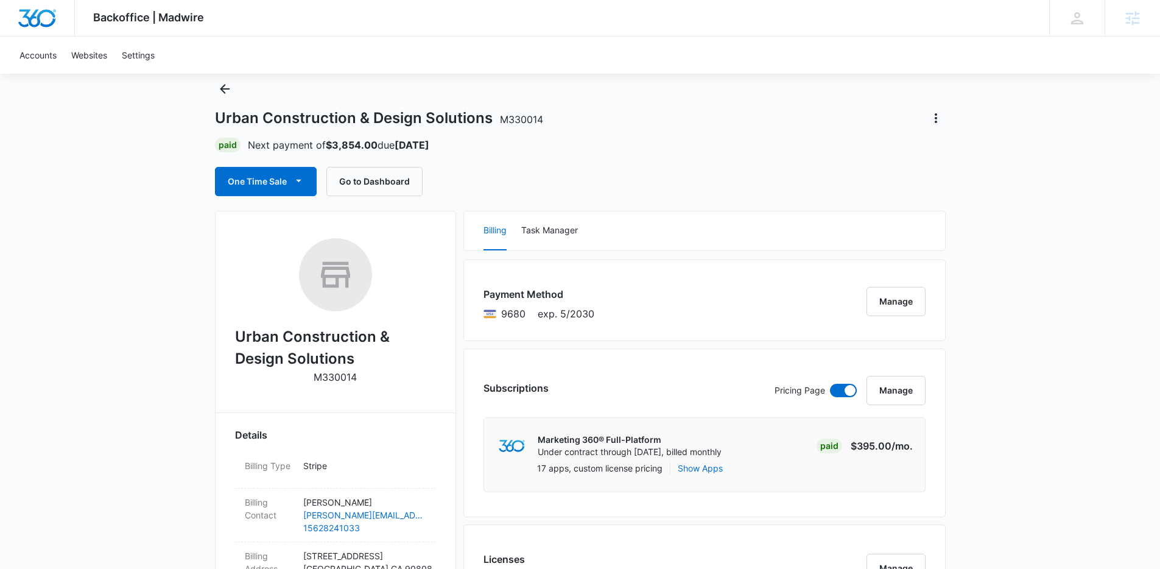
scroll to position [0, 0]
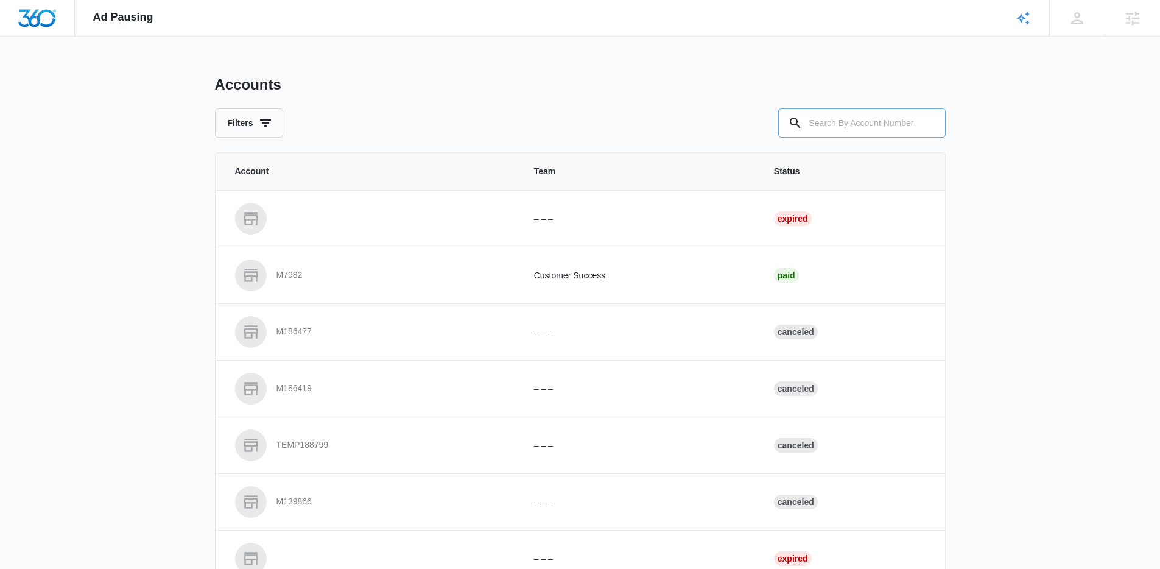
drag, startPoint x: 815, startPoint y: 141, endPoint x: 820, endPoint y: 130, distance: 11.4
click at [815, 139] on div "Accounts Filters Account Team Status – – – Expired M7982 Customer Success Paid …" at bounding box center [580, 450] width 731 height 748
click at [822, 126] on input "text" at bounding box center [861, 122] width 167 height 29
type input "M330014"
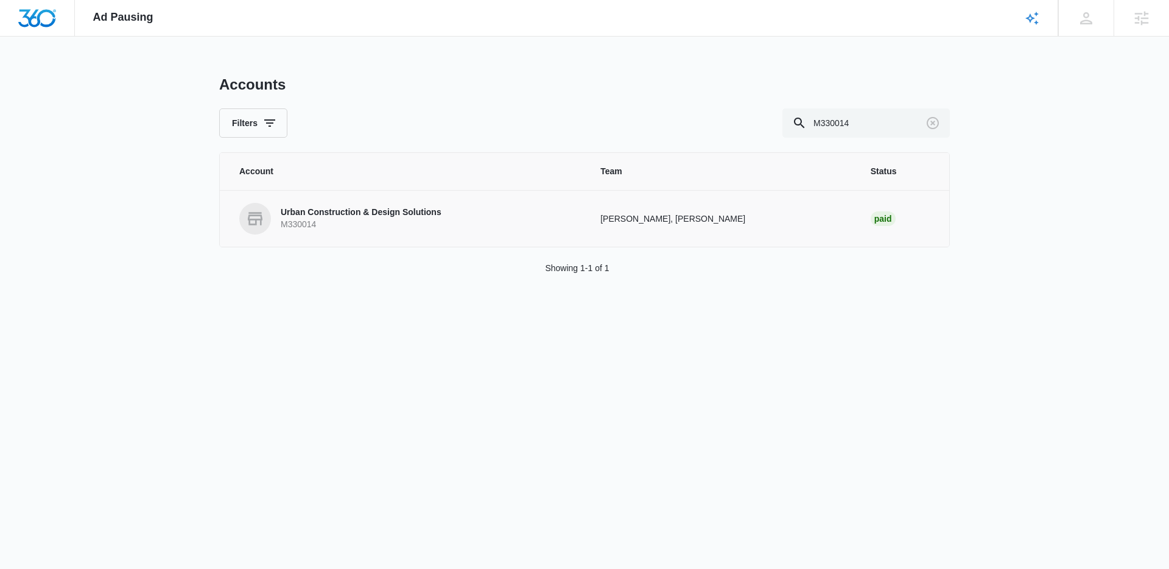
click at [353, 217] on p "Urban Construction & Design Solutions" at bounding box center [361, 212] width 161 height 12
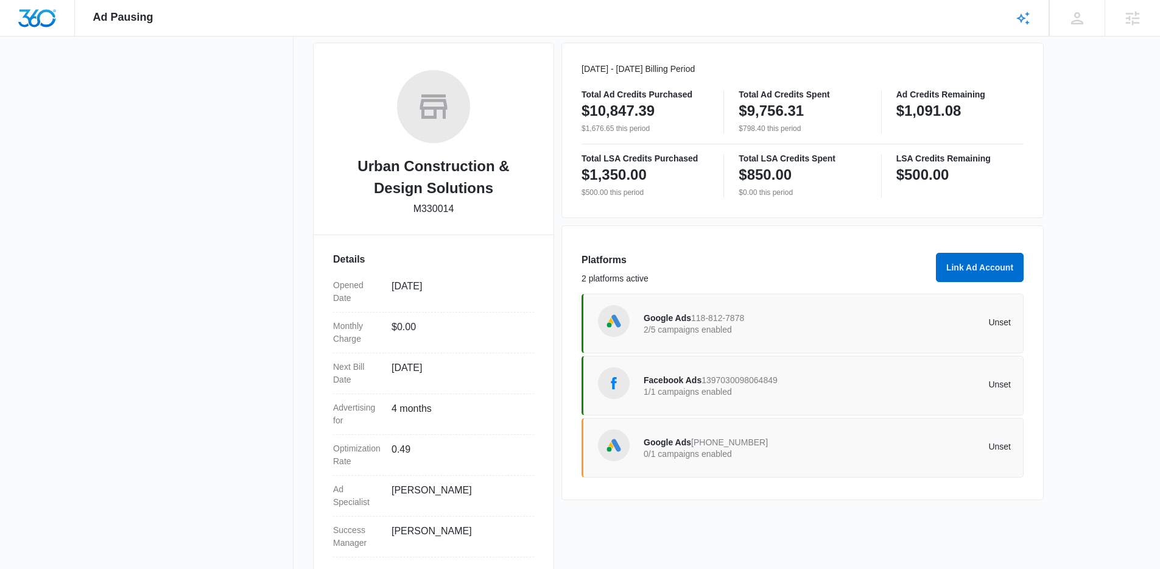
scroll to position [186, 0]
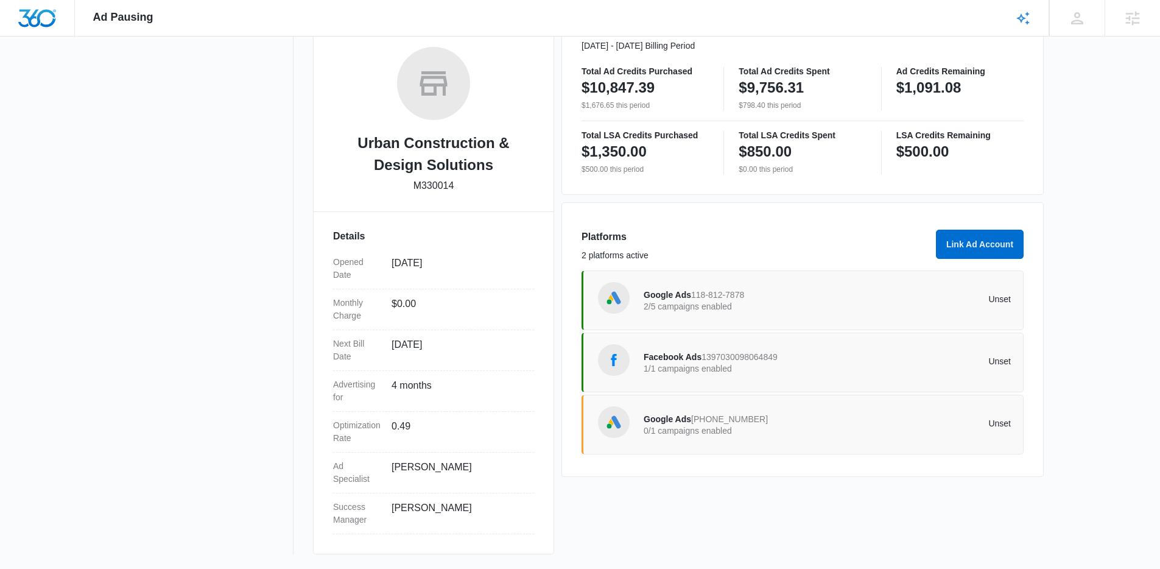
click at [693, 432] on p "0/1 campaigns enabled" at bounding box center [736, 430] width 184 height 9
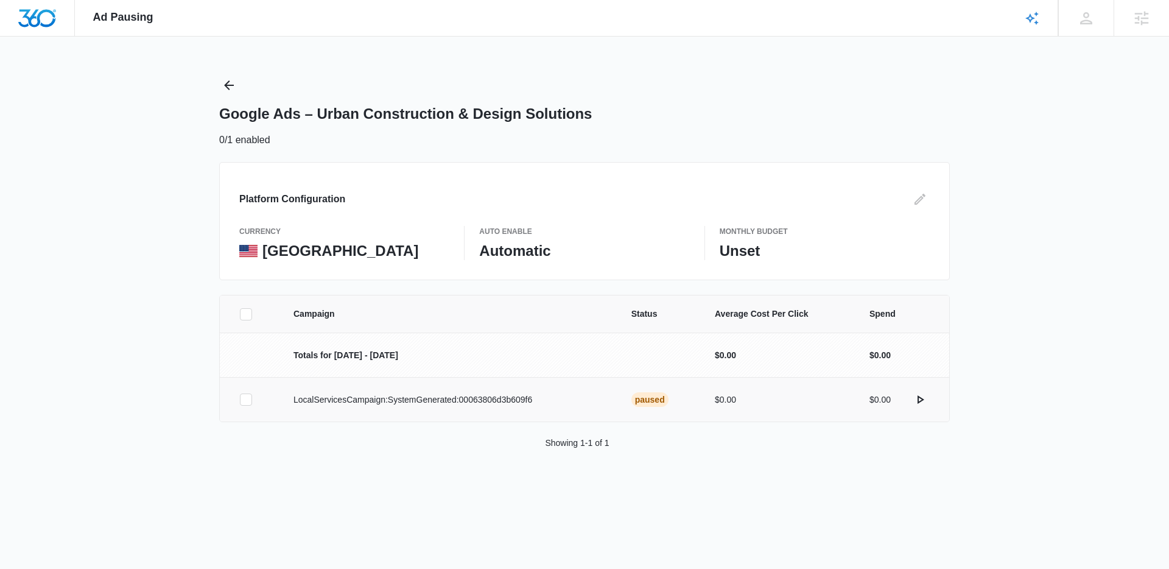
click at [251, 398] on icon at bounding box center [246, 399] width 11 height 11
click at [240, 399] on input "checkbox" at bounding box center [239, 399] width 1 height 1
click at [1128, 491] on button "Activate Campaign" at bounding box center [1103, 497] width 102 height 29
click at [230, 87] on icon "Back" at bounding box center [229, 85] width 15 height 15
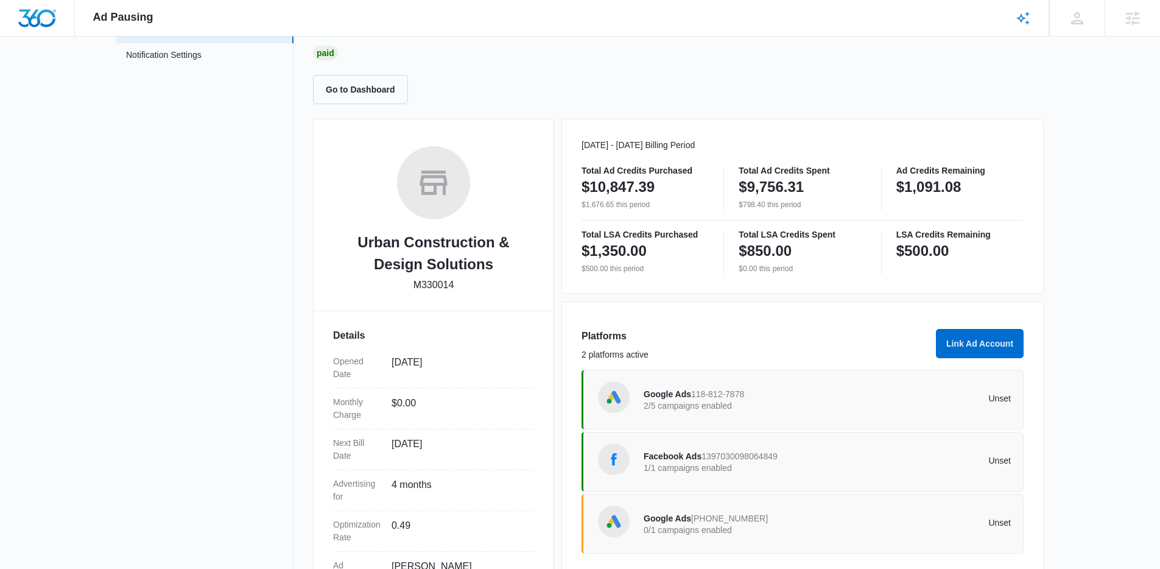
scroll to position [186, 0]
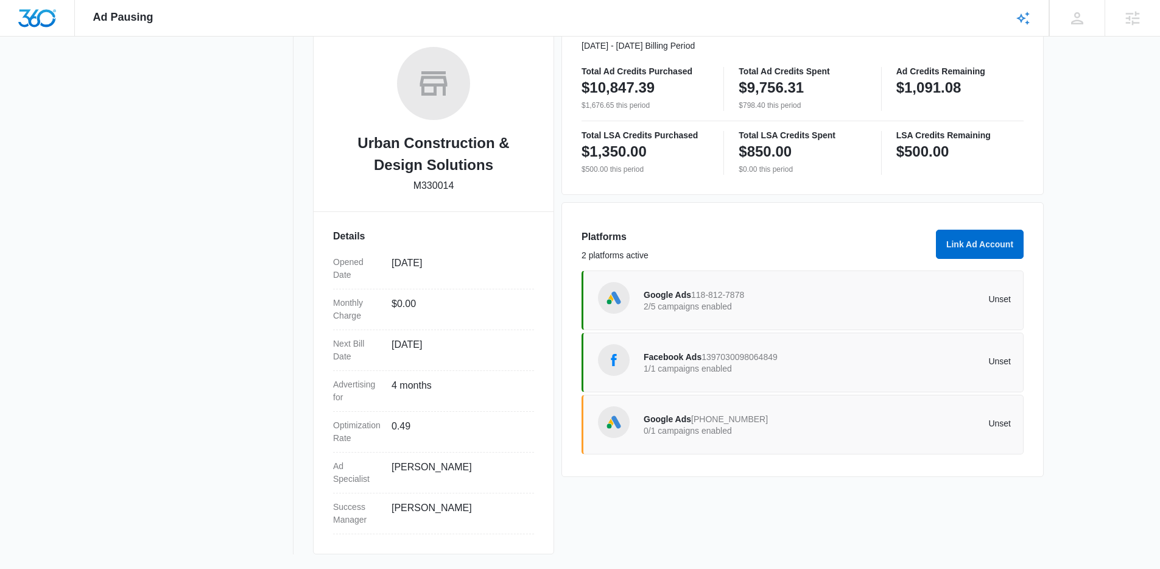
click at [781, 308] on p "2/5 campaigns enabled" at bounding box center [736, 306] width 184 height 9
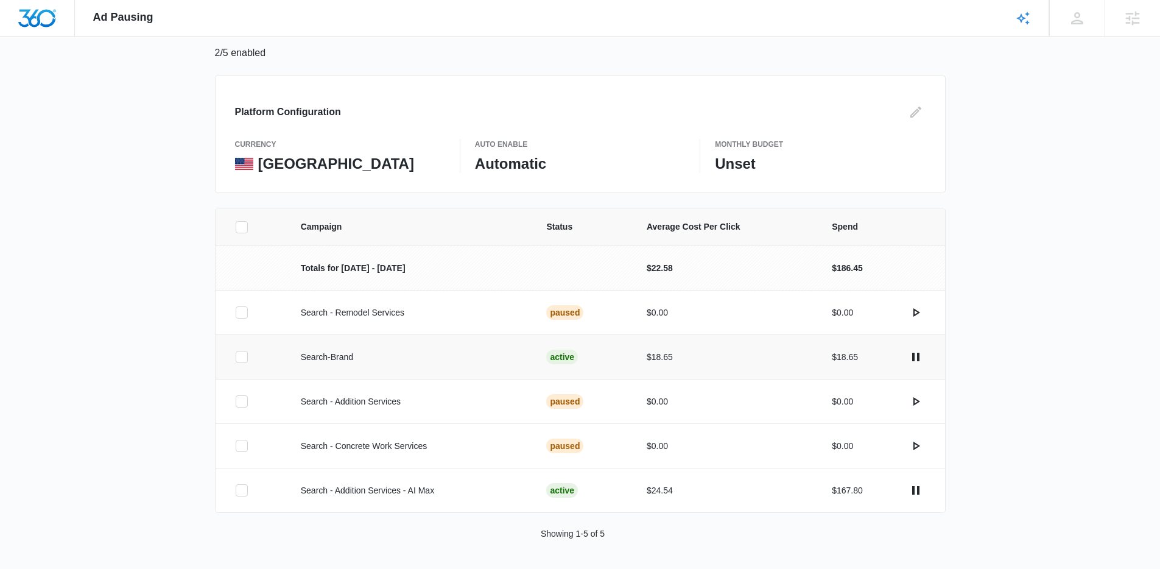
scroll to position [88, 0]
click at [247, 356] on icon at bounding box center [241, 356] width 11 height 11
click at [236, 356] on input "checkbox" at bounding box center [235, 356] width 1 height 1
click at [237, 492] on icon at bounding box center [241, 489] width 11 height 11
click at [236, 490] on input "checkbox" at bounding box center [235, 490] width 1 height 1
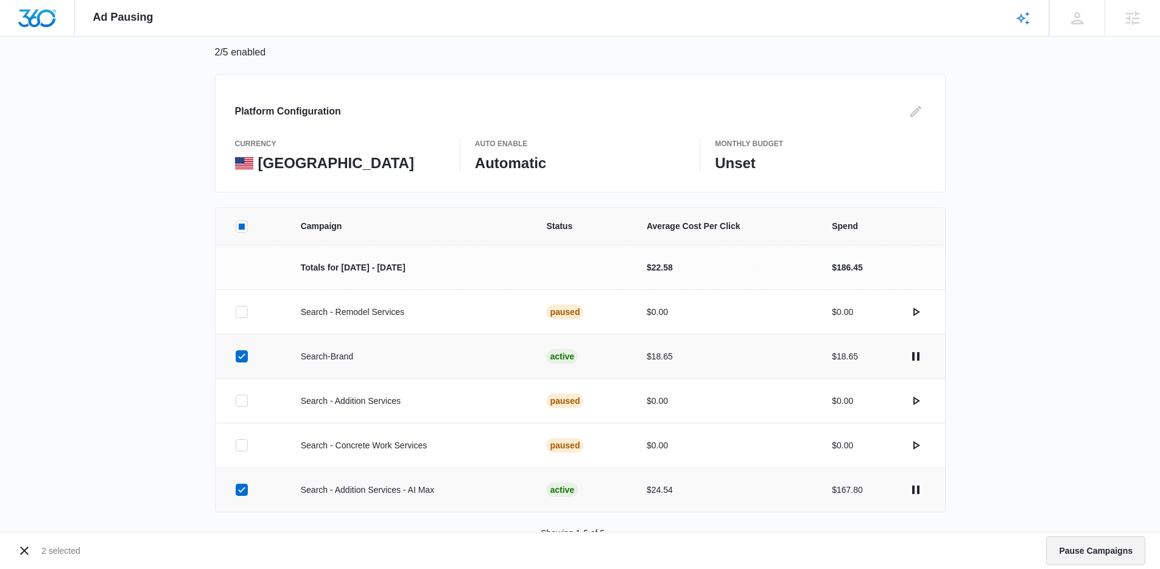
click at [1105, 555] on button "Pause Campaigns" at bounding box center [1095, 550] width 99 height 29
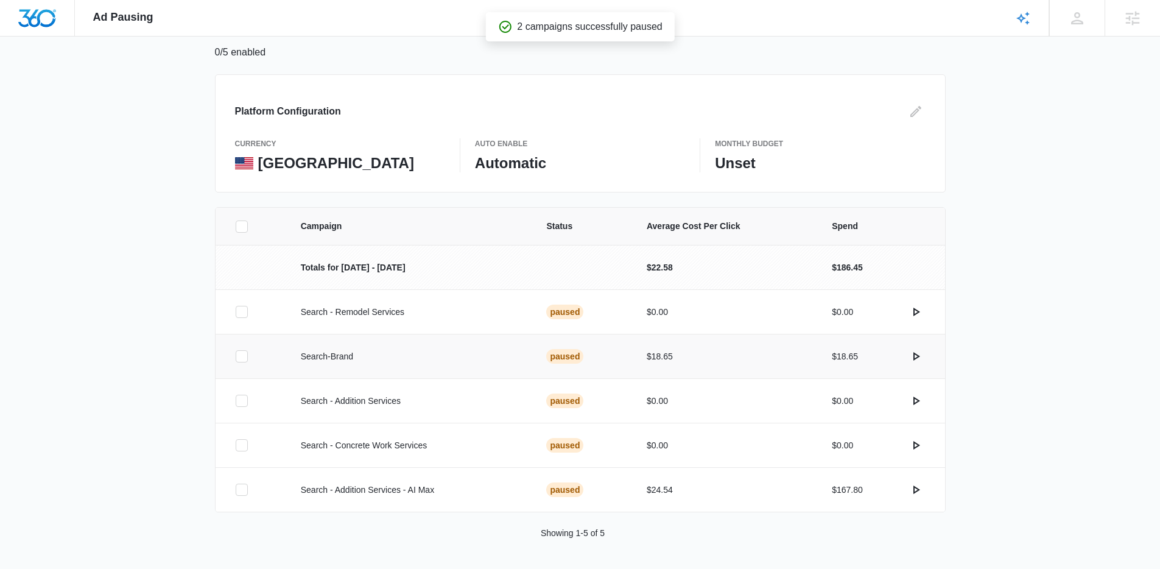
click at [237, 351] on icon at bounding box center [241, 356] width 11 height 11
click at [236, 356] on input "checkbox" at bounding box center [235, 356] width 1 height 1
click at [1105, 546] on button "Activate Campaign" at bounding box center [1094, 550] width 102 height 29
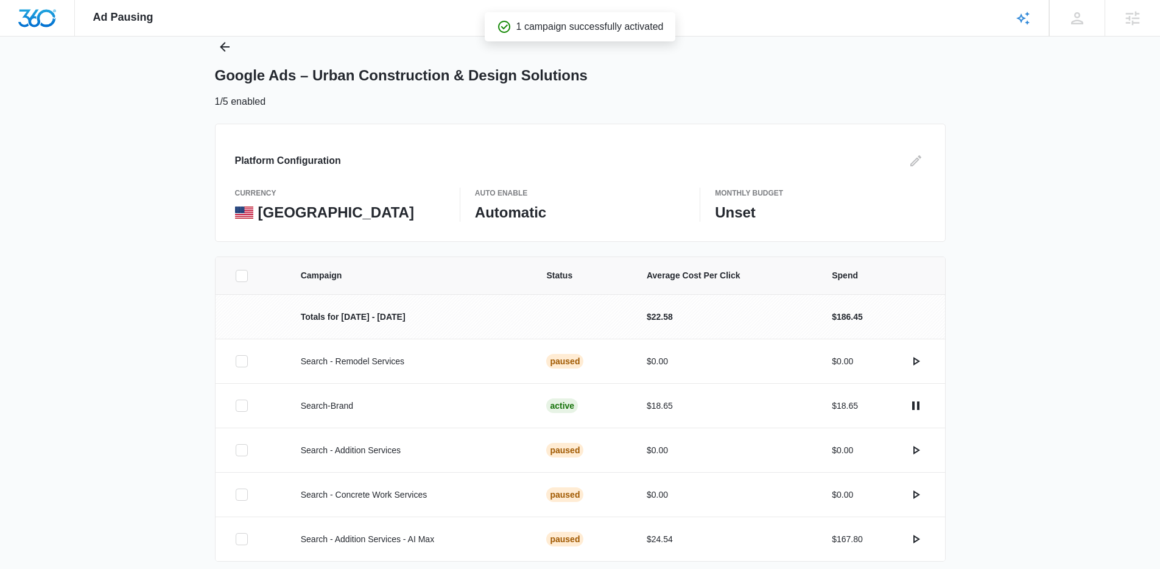
scroll to position [0, 0]
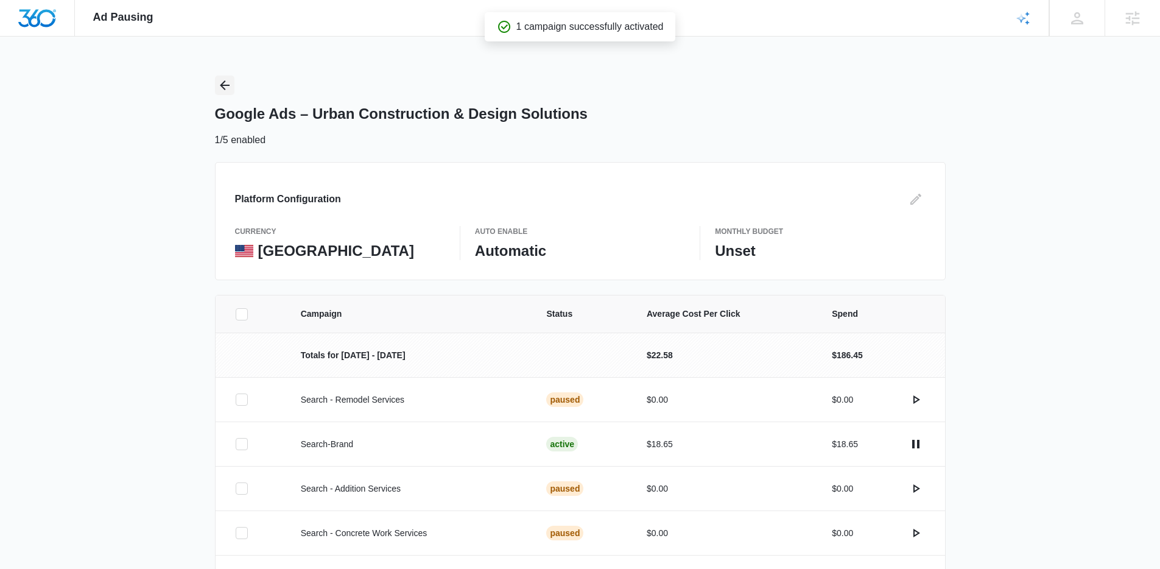
click at [230, 91] on icon "Back" at bounding box center [224, 85] width 15 height 15
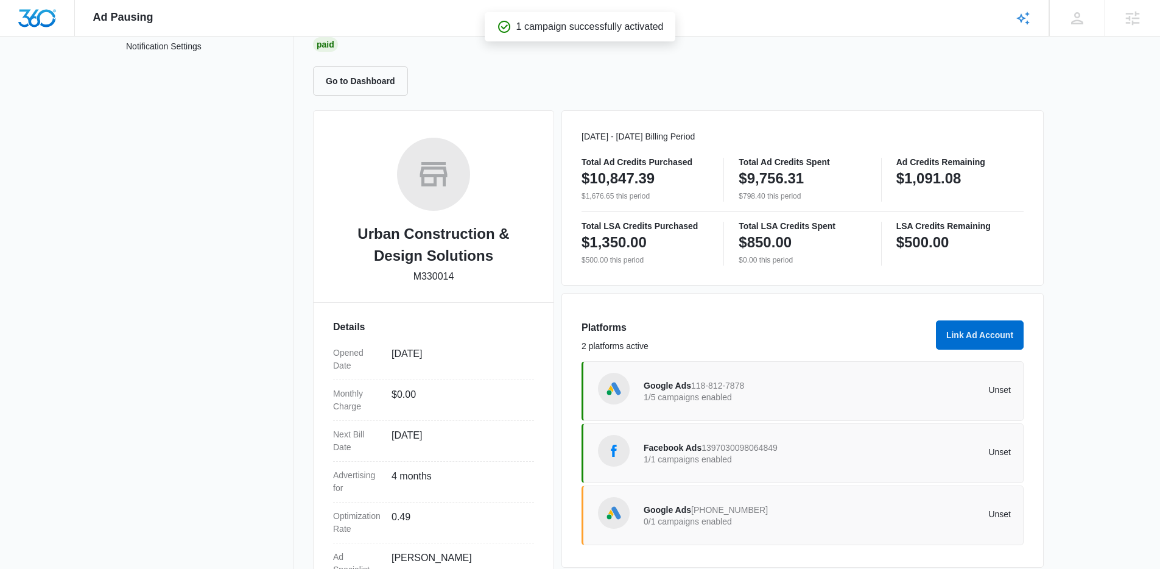
scroll to position [186, 0]
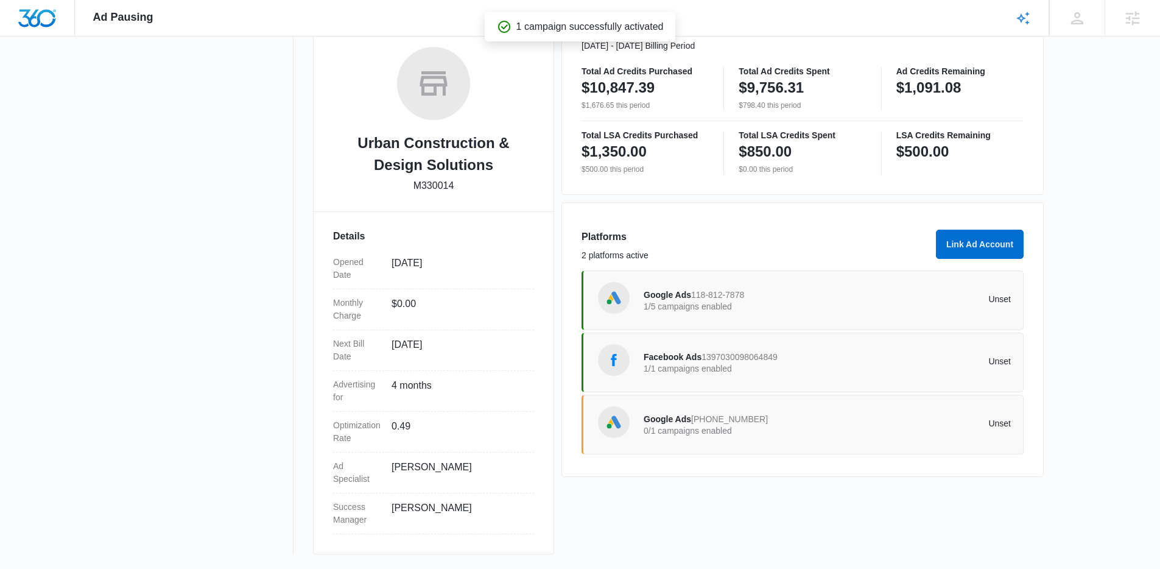
click at [757, 409] on div "Google Ads 370-973-7047 0/1 campaigns enabled Unset" at bounding box center [827, 424] width 367 height 34
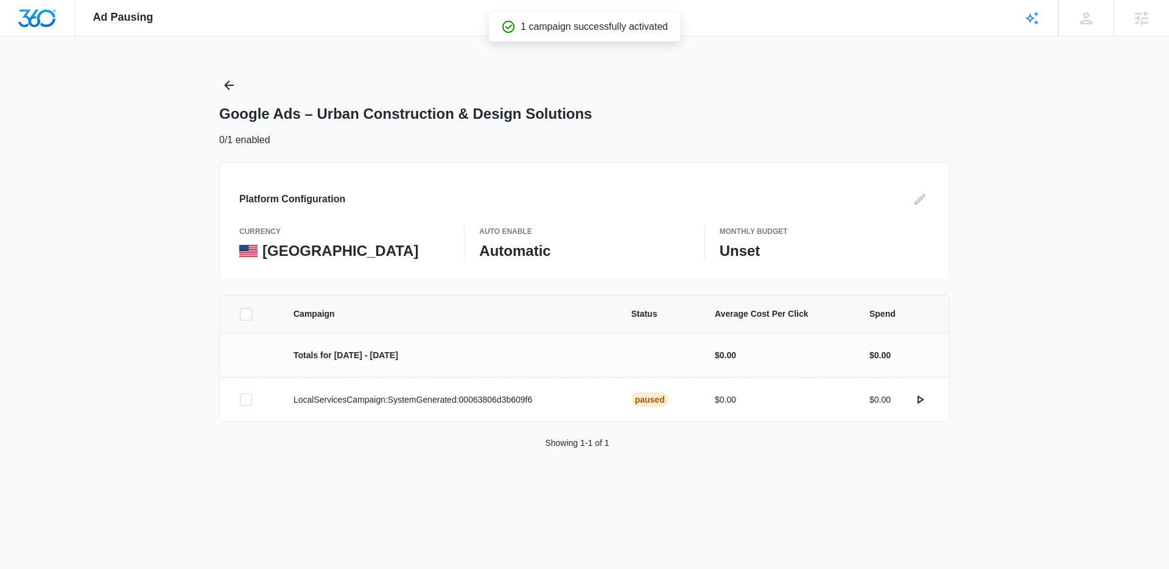
click at [242, 311] on icon at bounding box center [246, 314] width 11 height 11
click at [240, 314] on input "checkbox" at bounding box center [239, 314] width 1 height 1
click at [1108, 497] on button "Activate Campaign" at bounding box center [1103, 497] width 102 height 29
drag, startPoint x: 650, startPoint y: 32, endPoint x: 544, endPoint y: 24, distance: 105.6
click at [544, 24] on p "1 campaign failed to activate" at bounding box center [595, 26] width 124 height 15
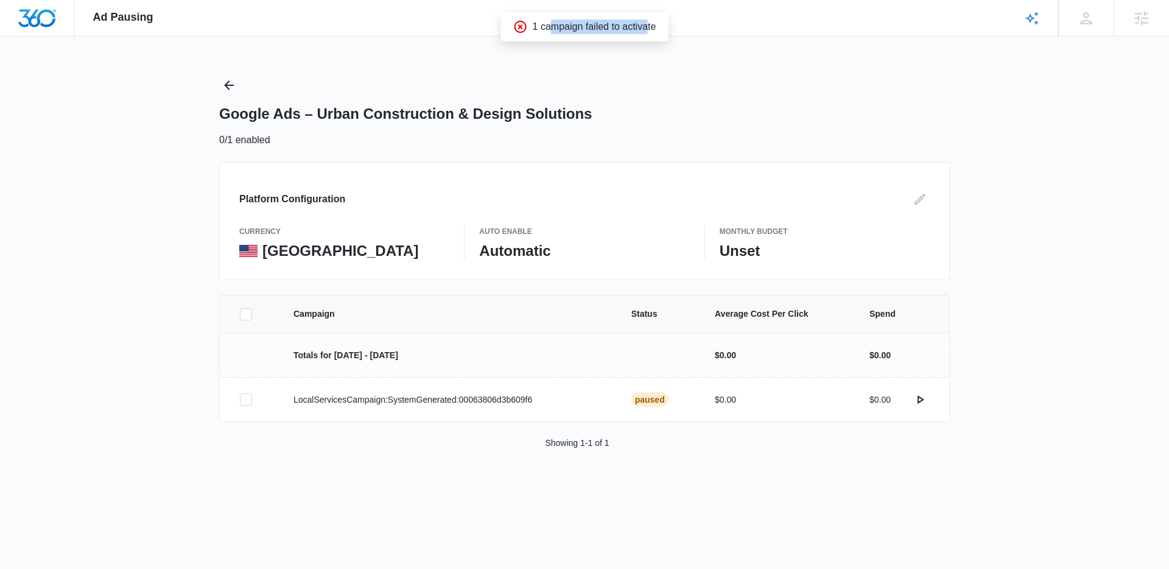
drag, startPoint x: 544, startPoint y: 24, endPoint x: 555, endPoint y: 23, distance: 10.4
click at [544, 24] on p "1 campaign failed to activate" at bounding box center [595, 26] width 124 height 15
click at [237, 85] on button "Back" at bounding box center [228, 85] width 19 height 19
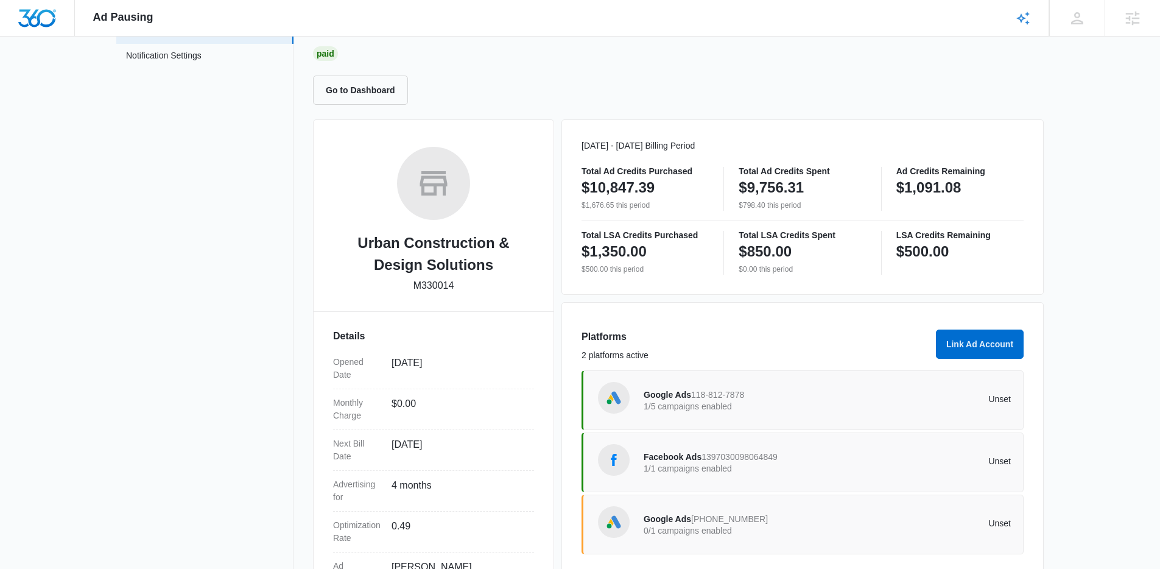
scroll to position [186, 0]
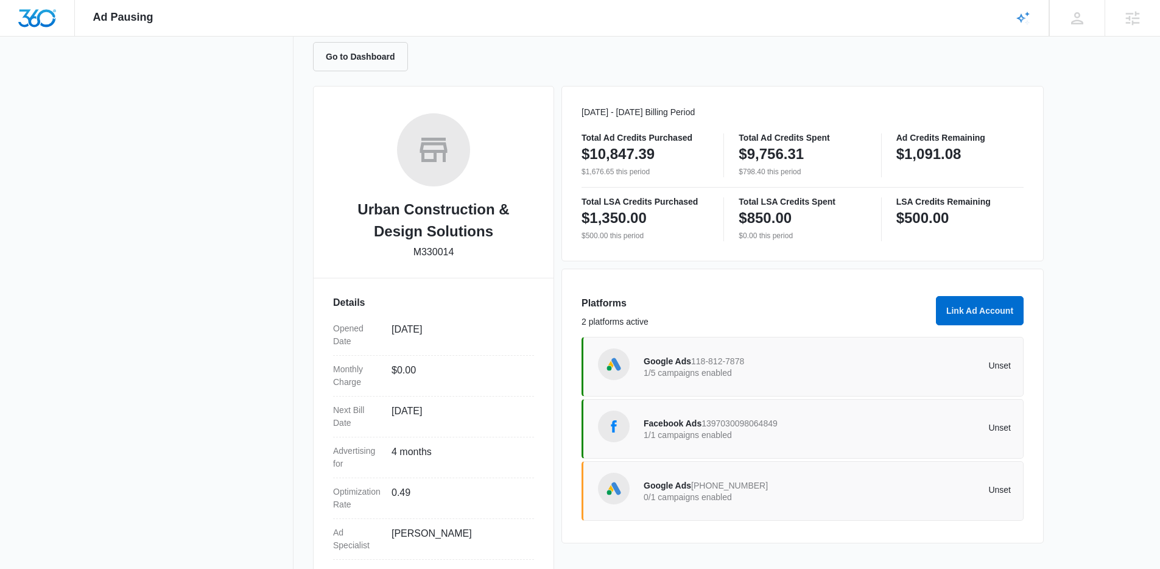
scroll to position [186, 0]
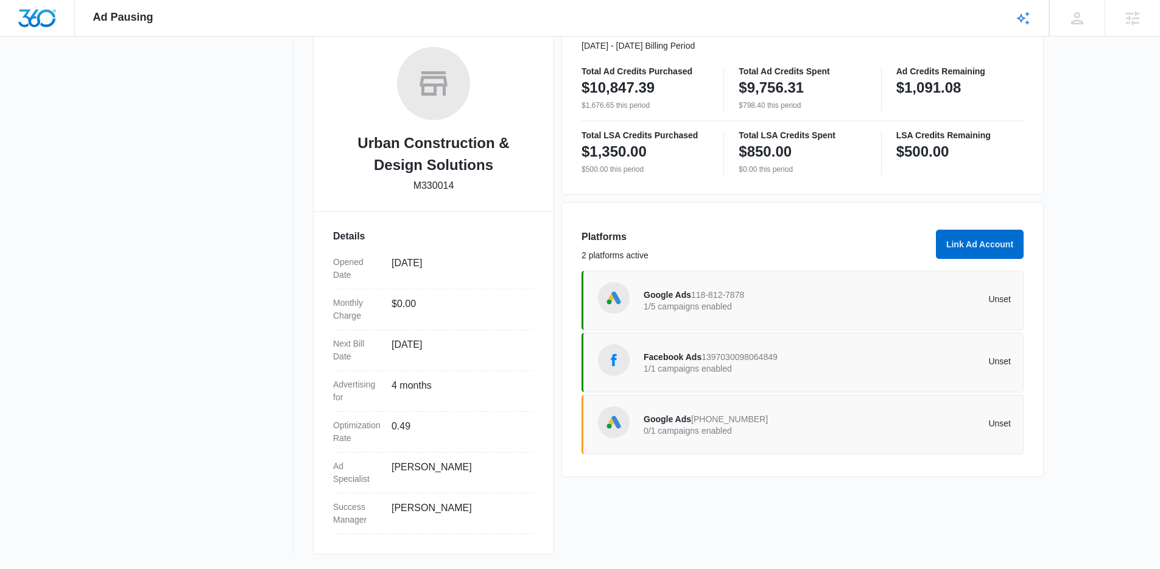
click at [803, 431] on p "0/1 campaigns enabled" at bounding box center [736, 430] width 184 height 9
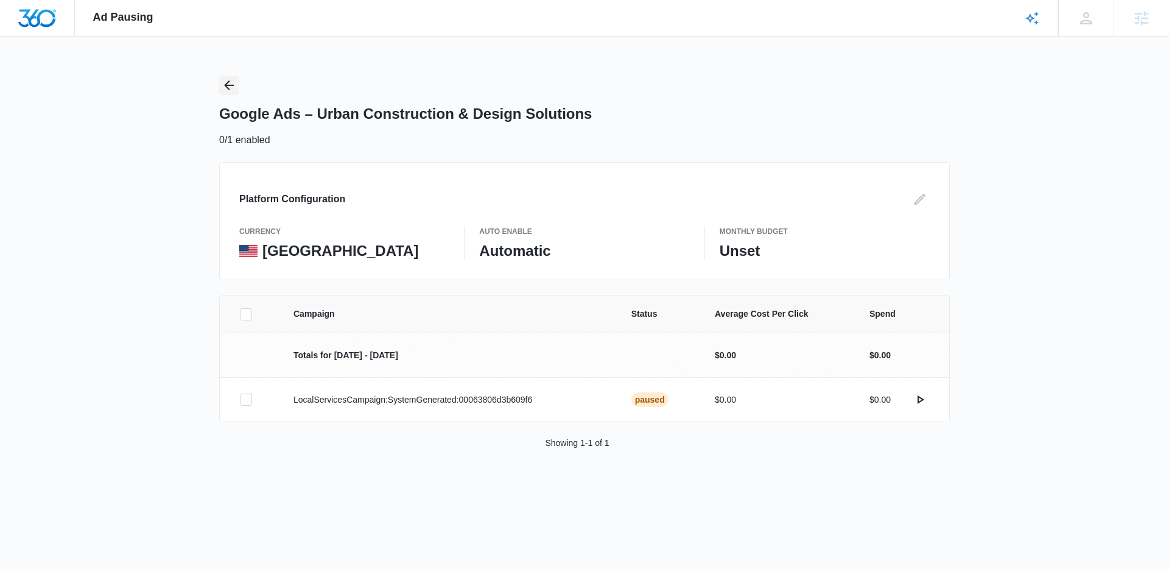
click at [220, 79] on button "Back" at bounding box center [228, 85] width 19 height 19
